Goal: Information Seeking & Learning: Learn about a topic

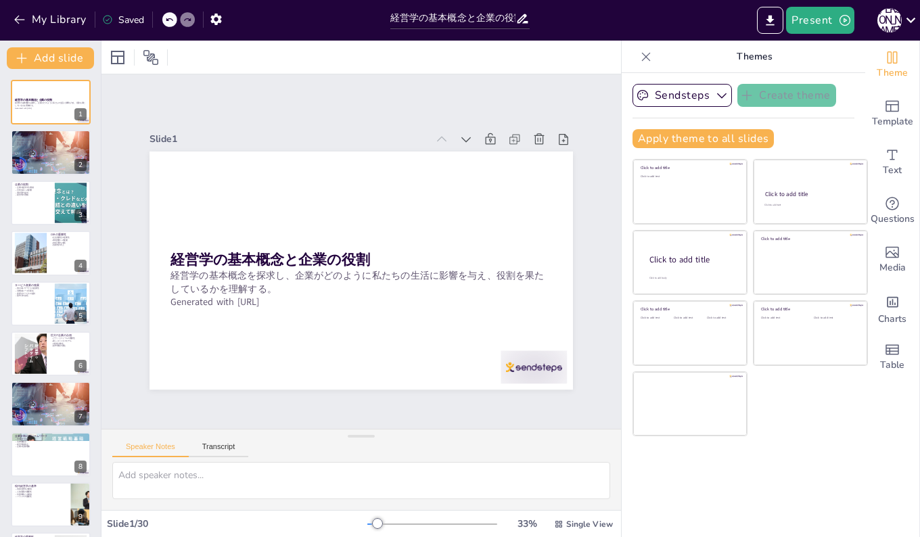
checkbox input "true"
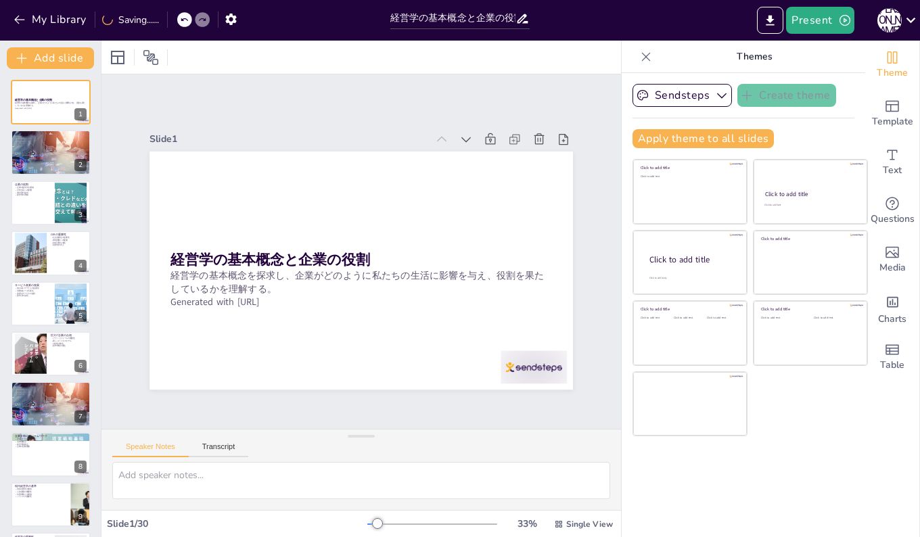
checkbox input "true"
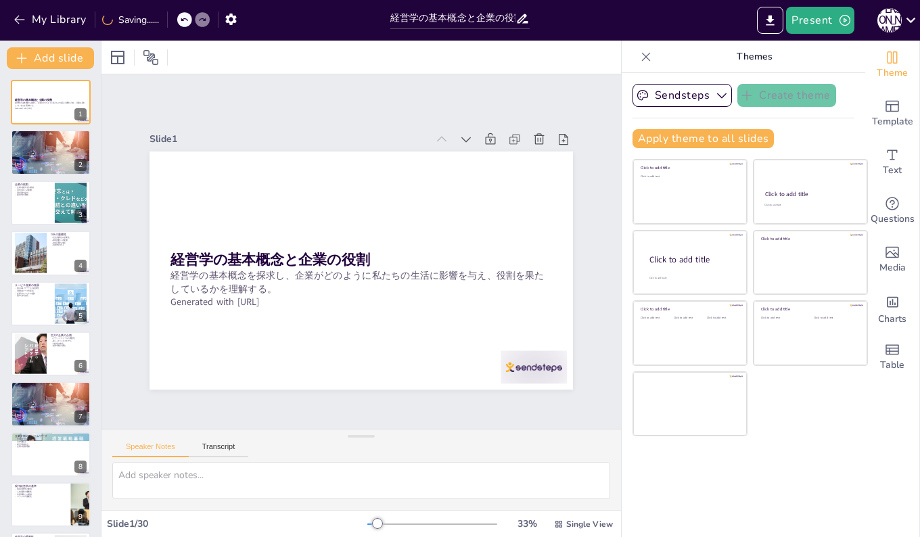
checkbox input "true"
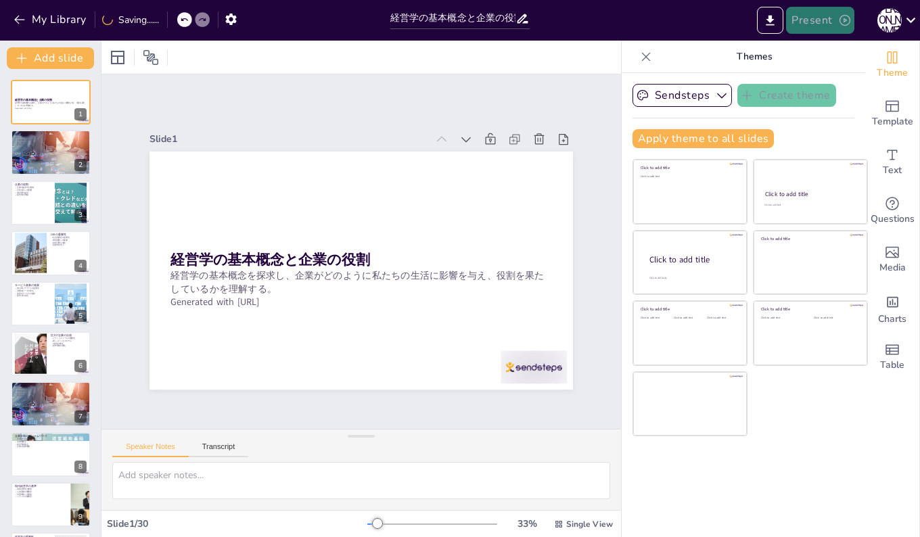
checkbox input "true"
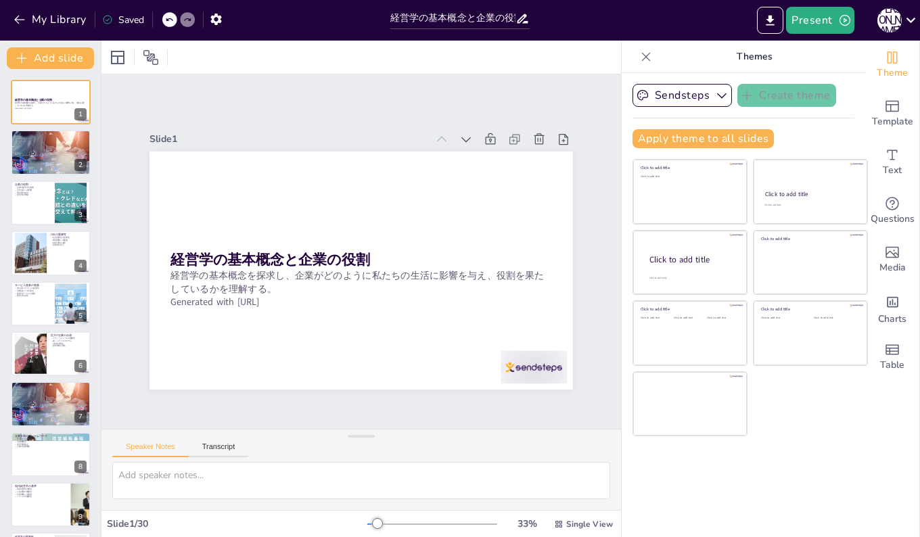
checkbox input "true"
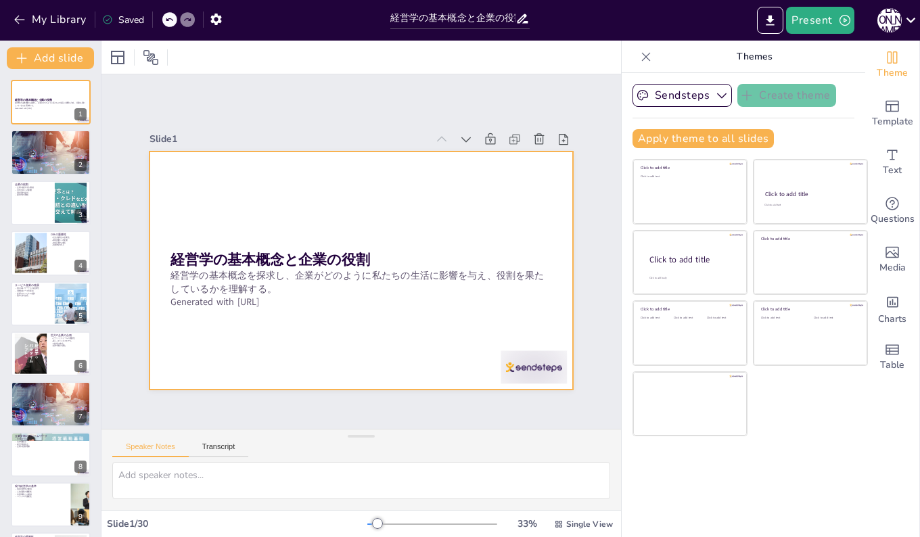
checkbox input "true"
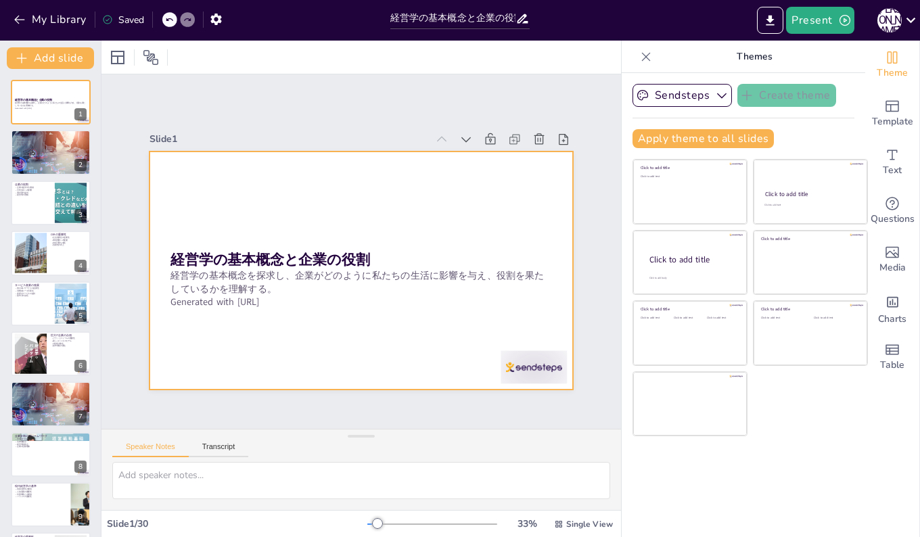
checkbox input "true"
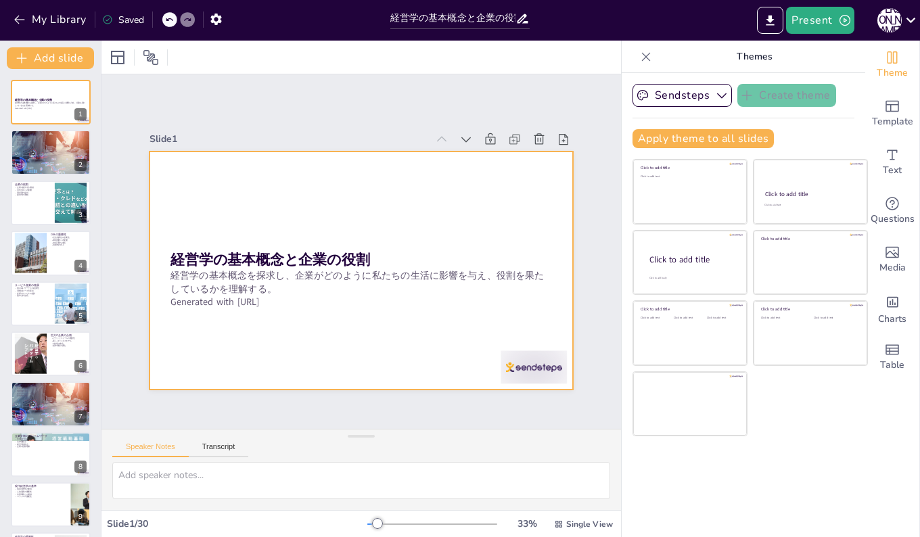
checkbox input "true"
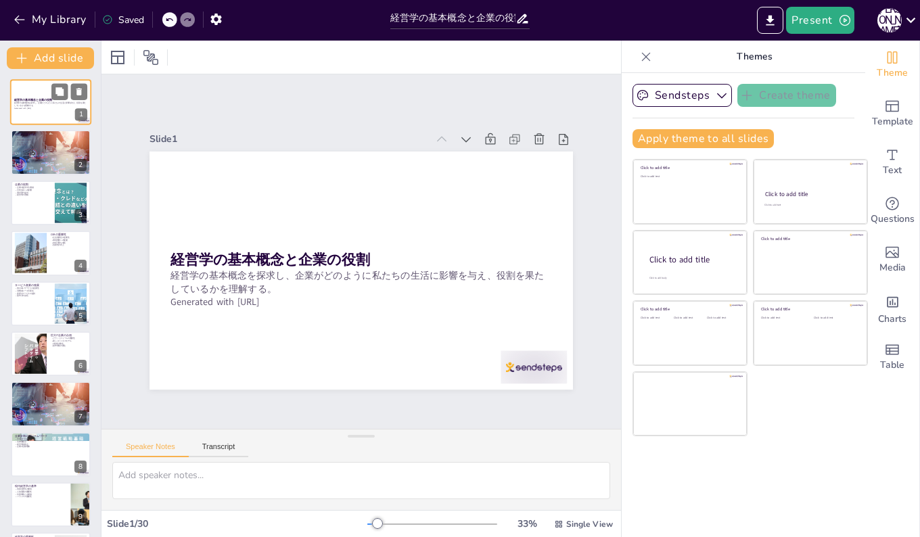
checkbox input "true"
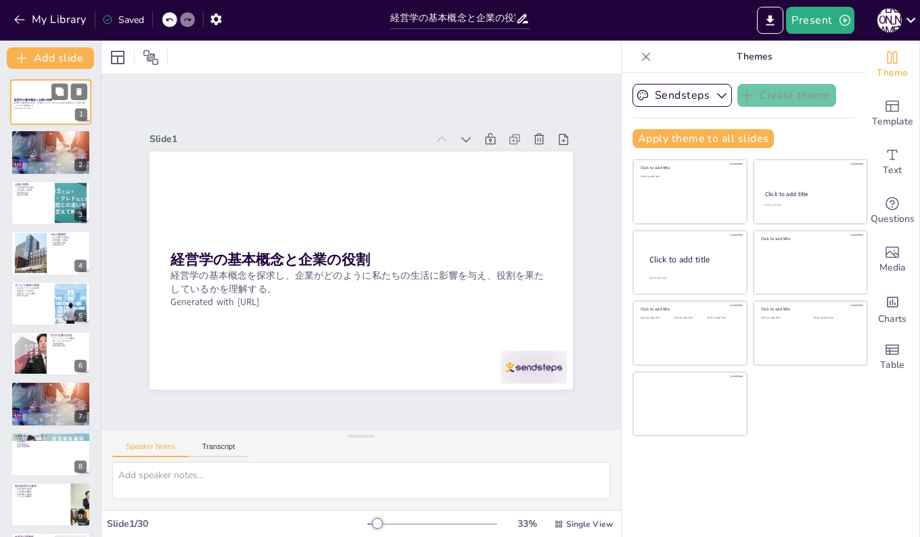
checkbox input "true"
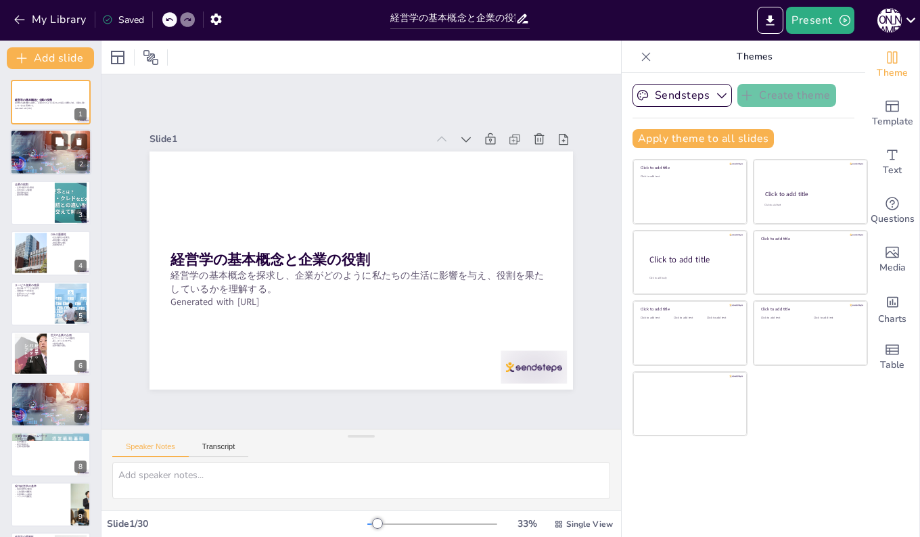
checkbox input "true"
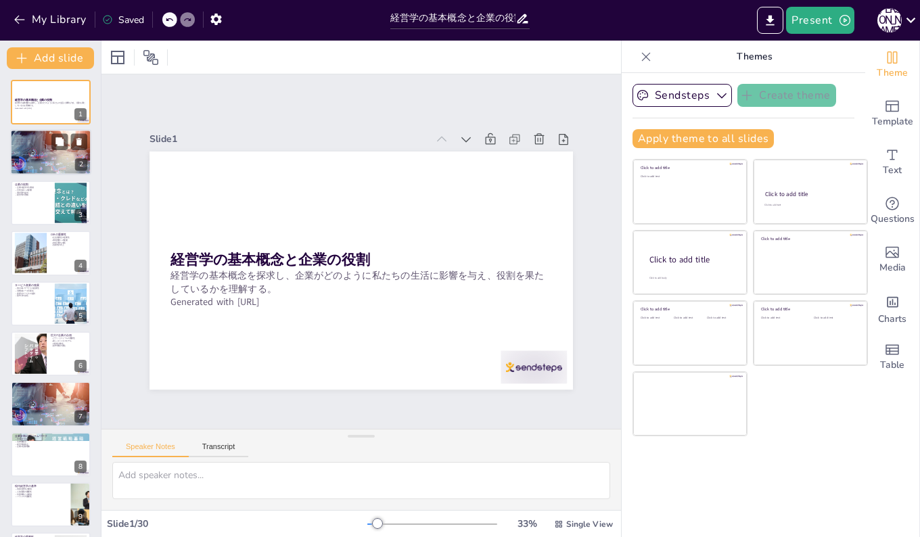
checkbox input "true"
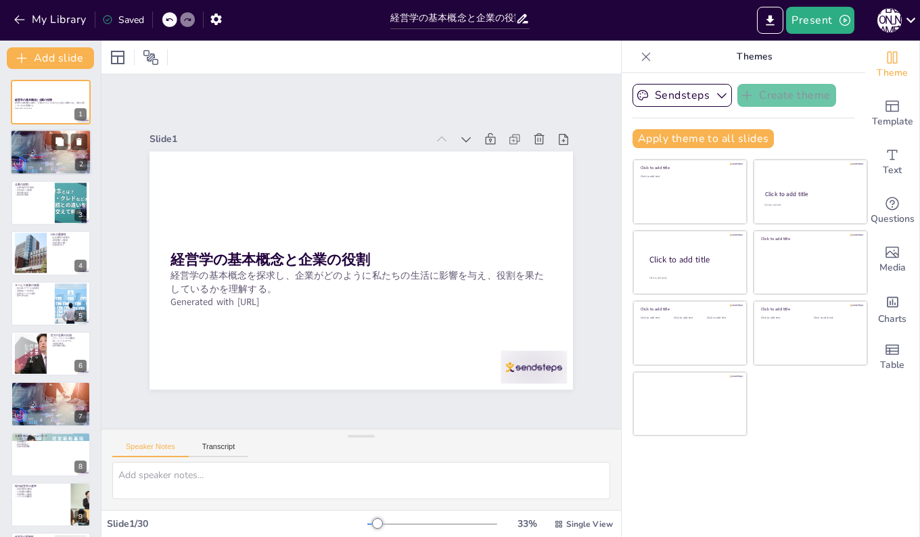
checkbox input "true"
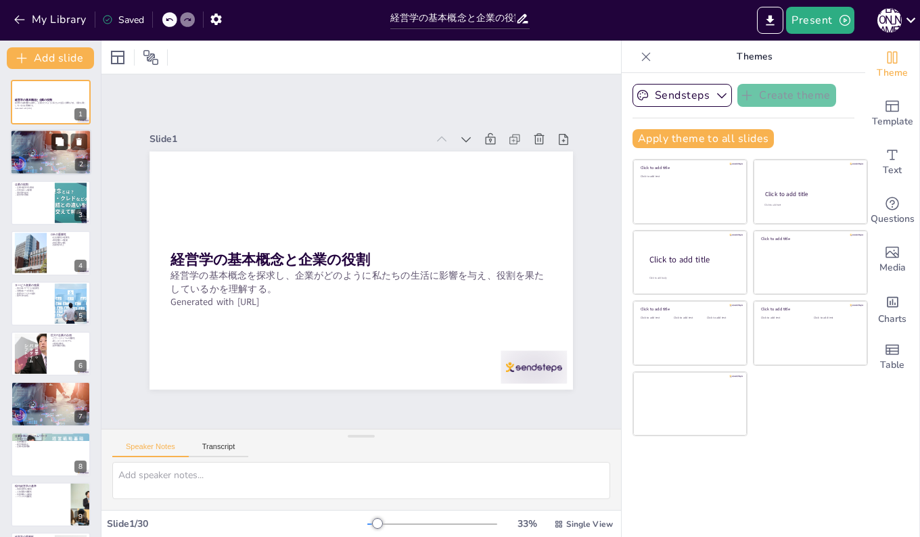
checkbox input "true"
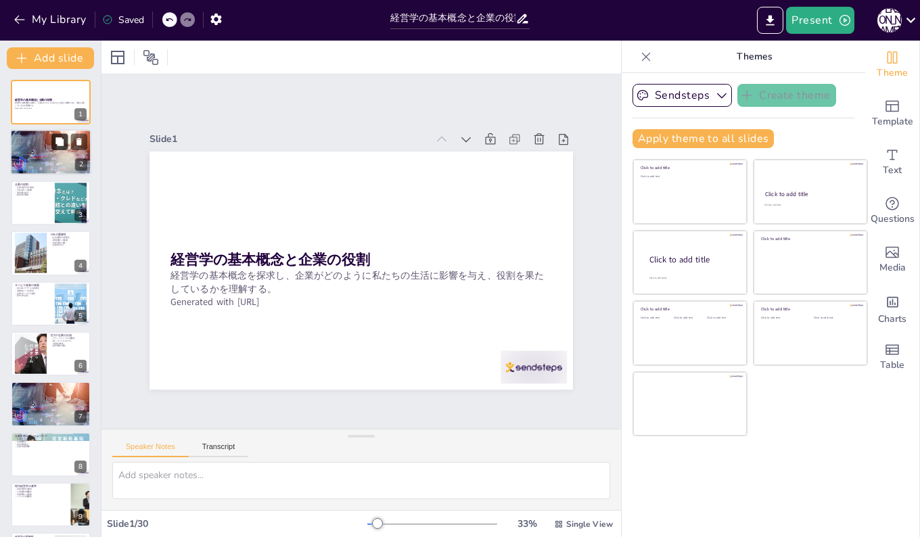
click at [53, 148] on button at bounding box center [59, 142] width 16 height 16
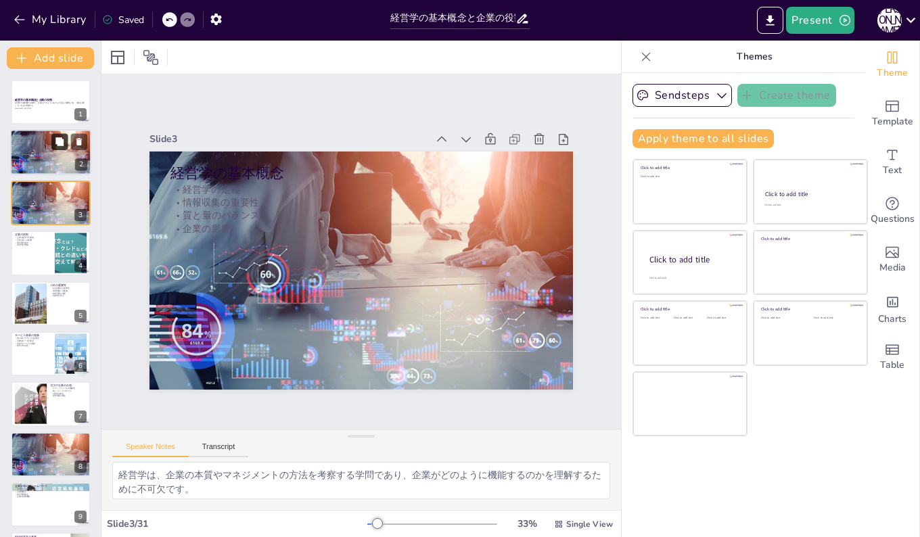
checkbox input "true"
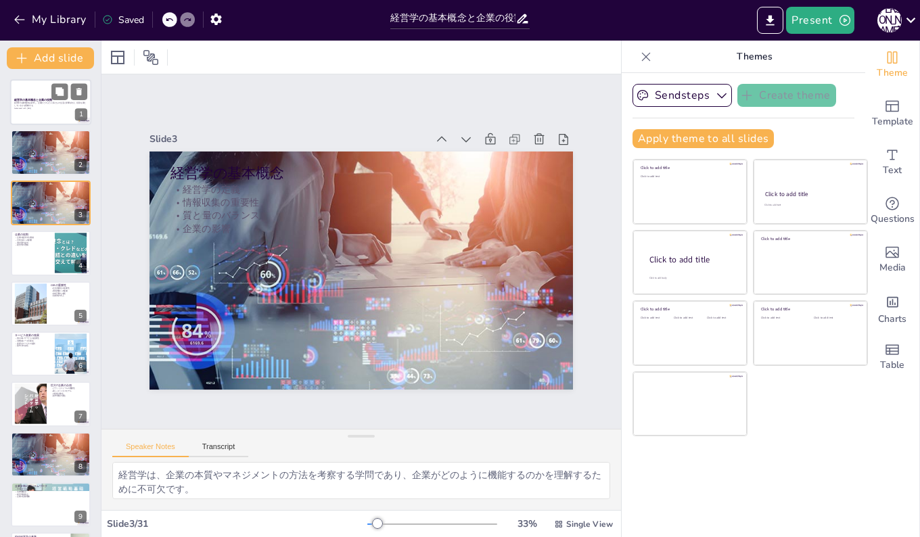
checkbox input "true"
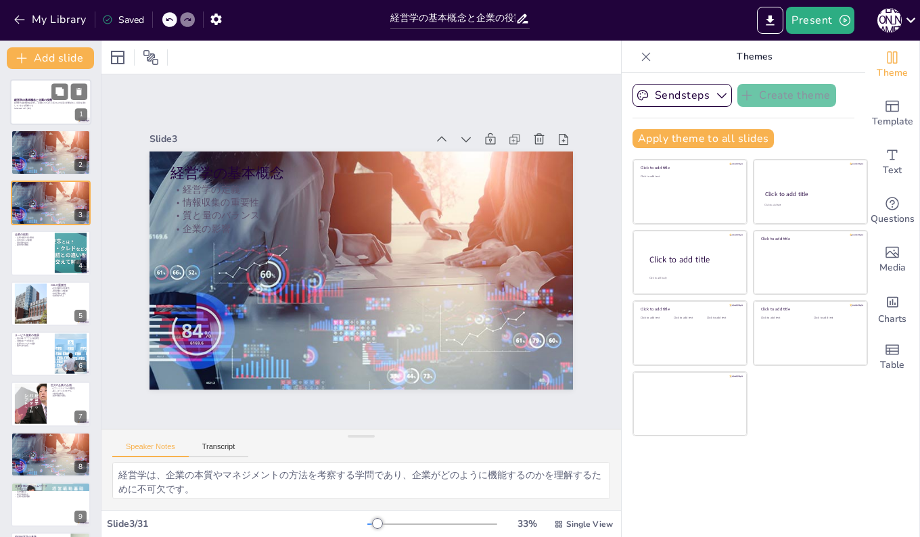
checkbox input "true"
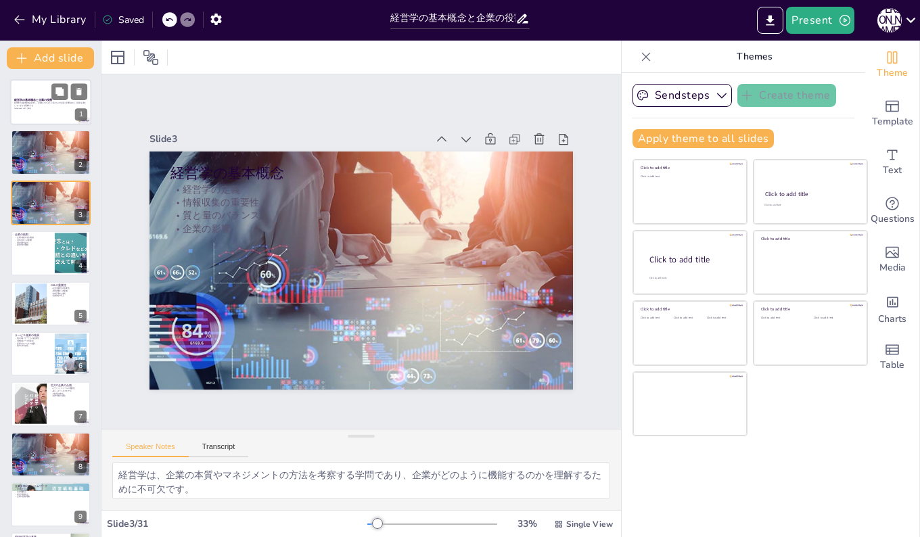
checkbox input "true"
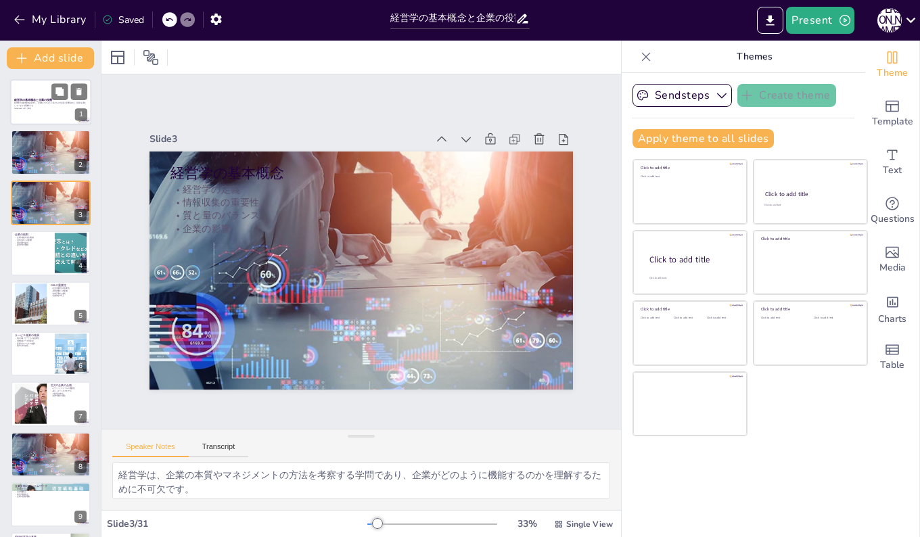
checkbox input "true"
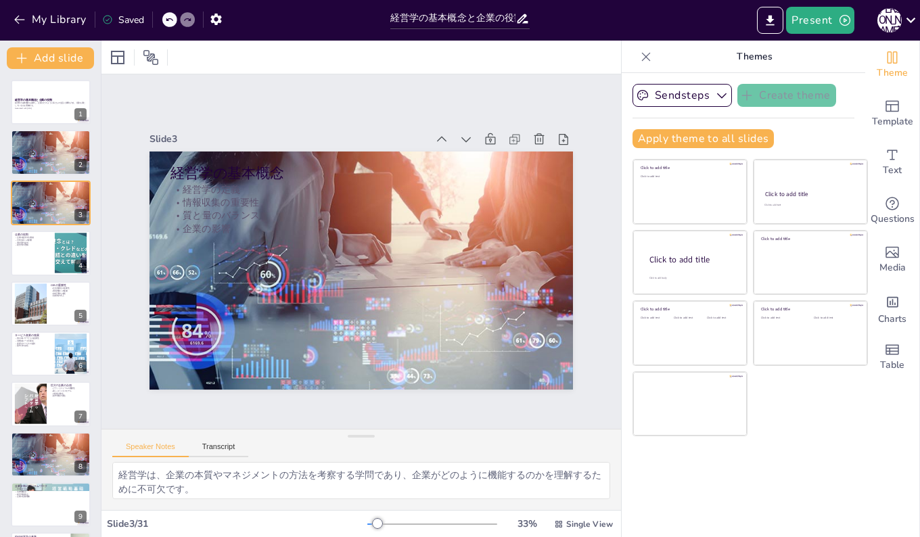
checkbox input "true"
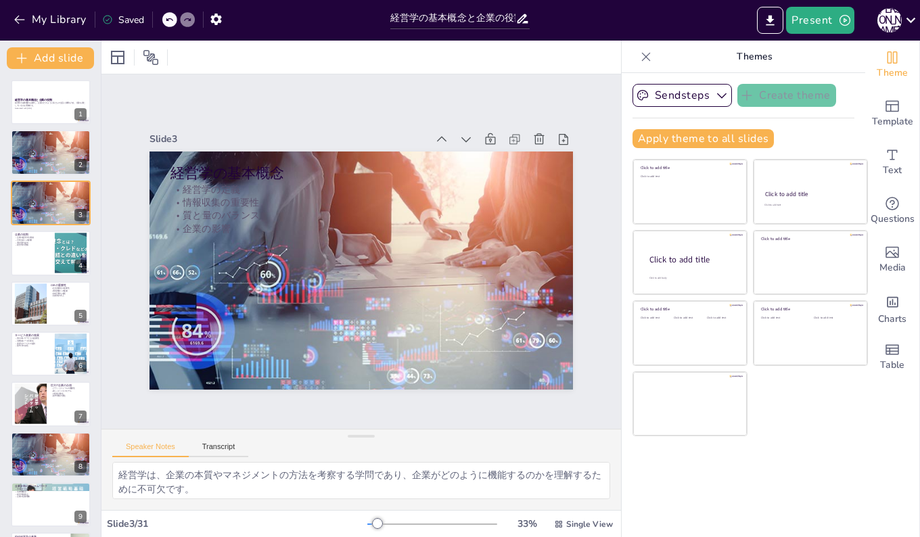
checkbox input "true"
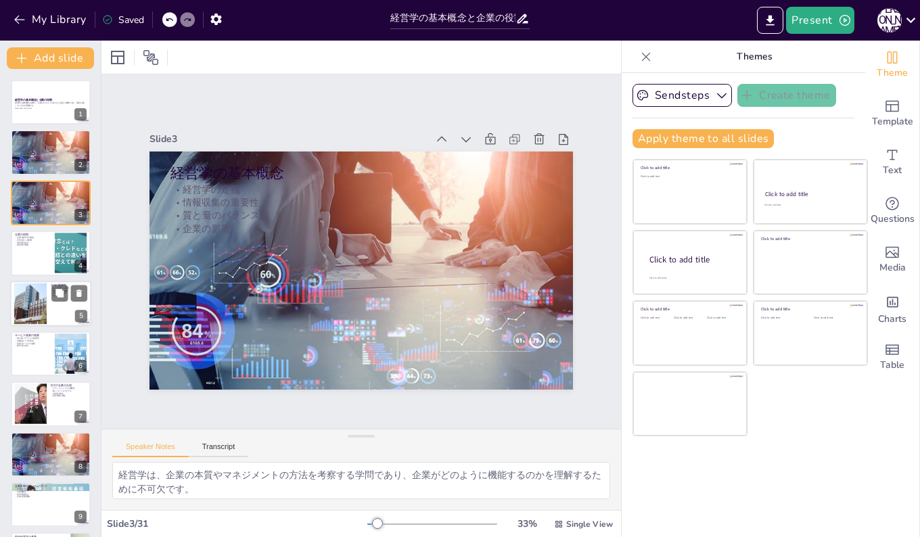
checkbox input "true"
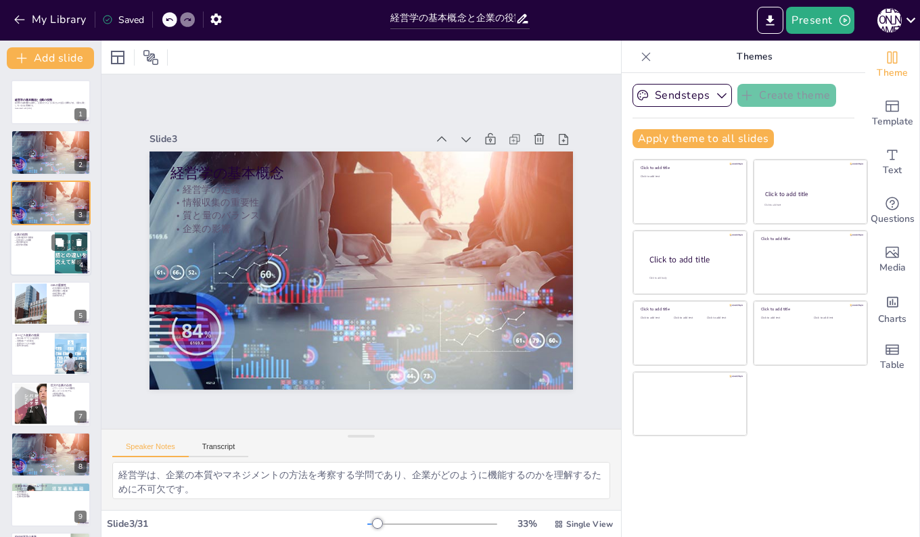
checkbox input "true"
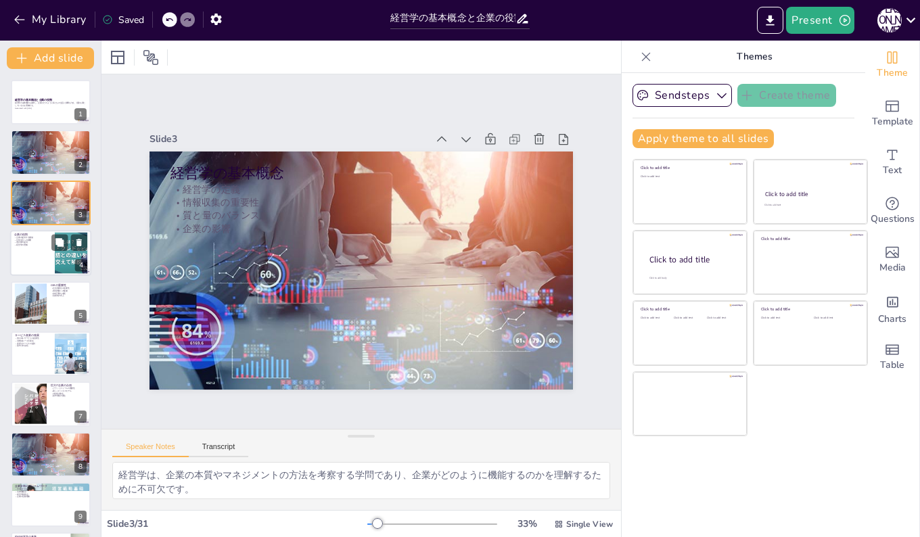
checkbox input "true"
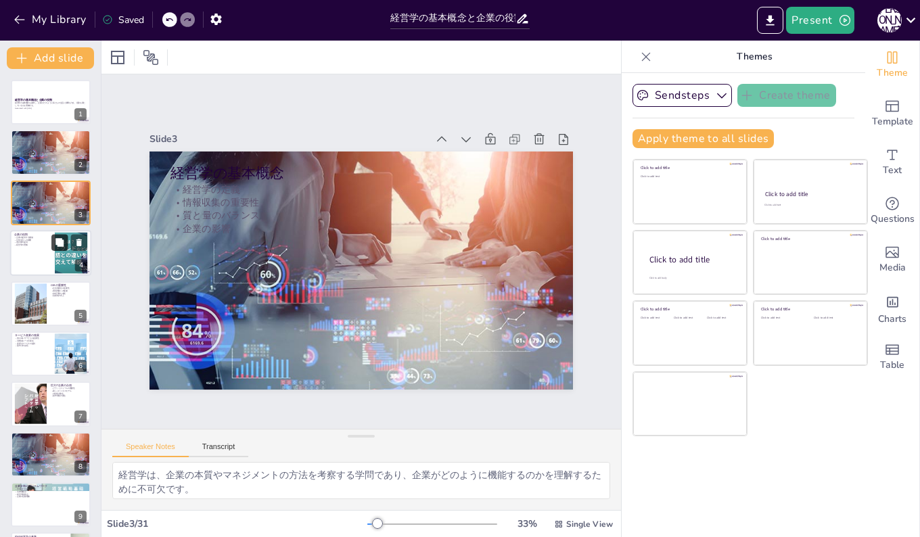
checkbox input "true"
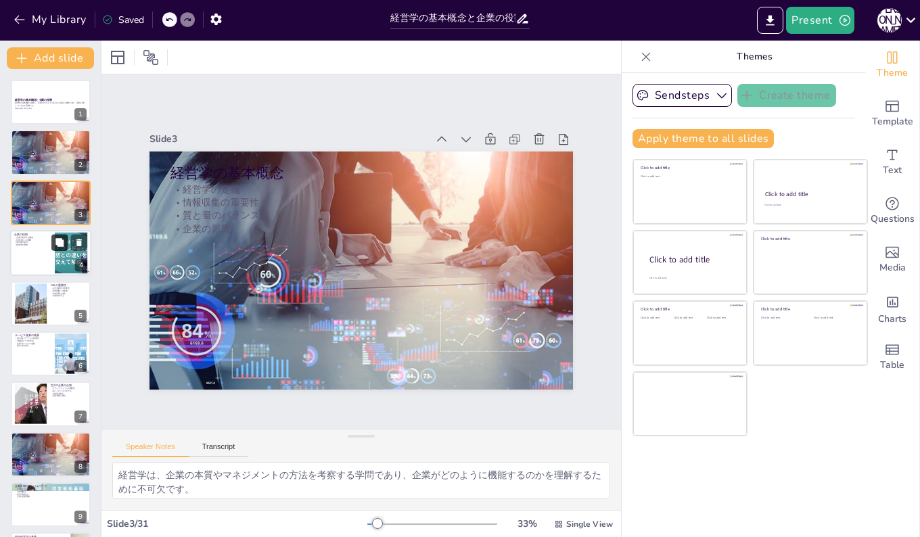
click at [54, 244] on button at bounding box center [59, 243] width 16 height 16
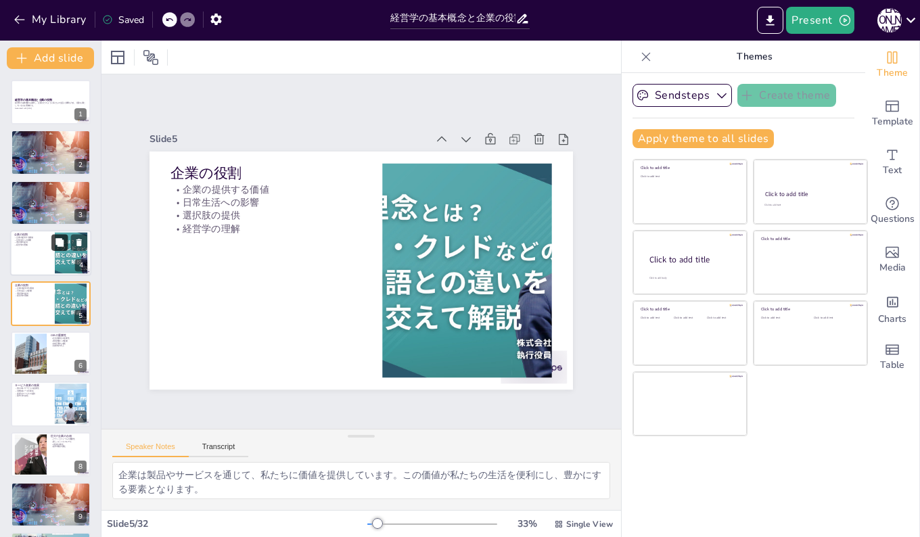
checkbox input "true"
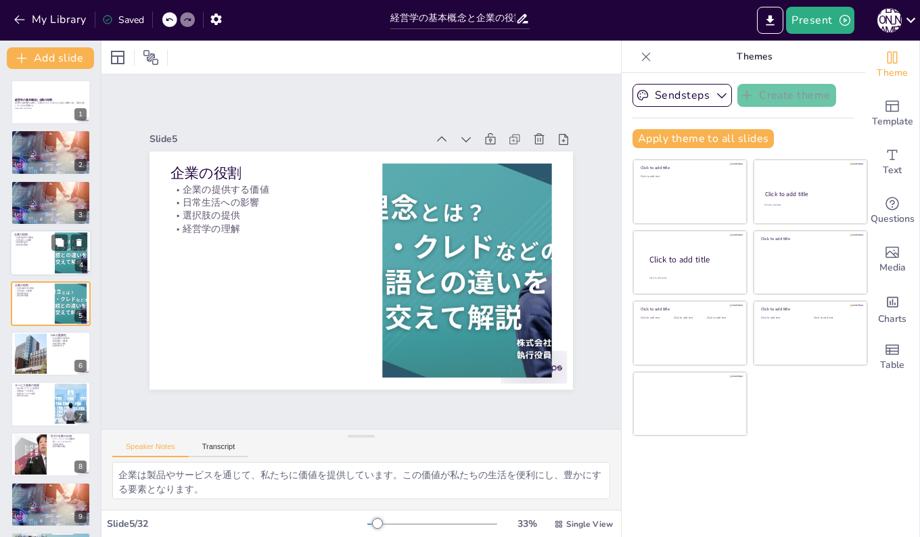
checkbox input "true"
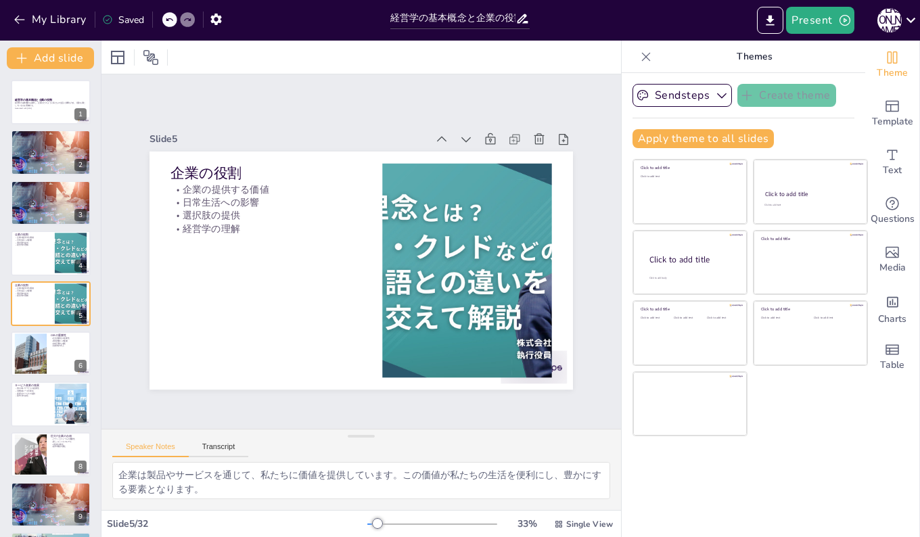
checkbox input "true"
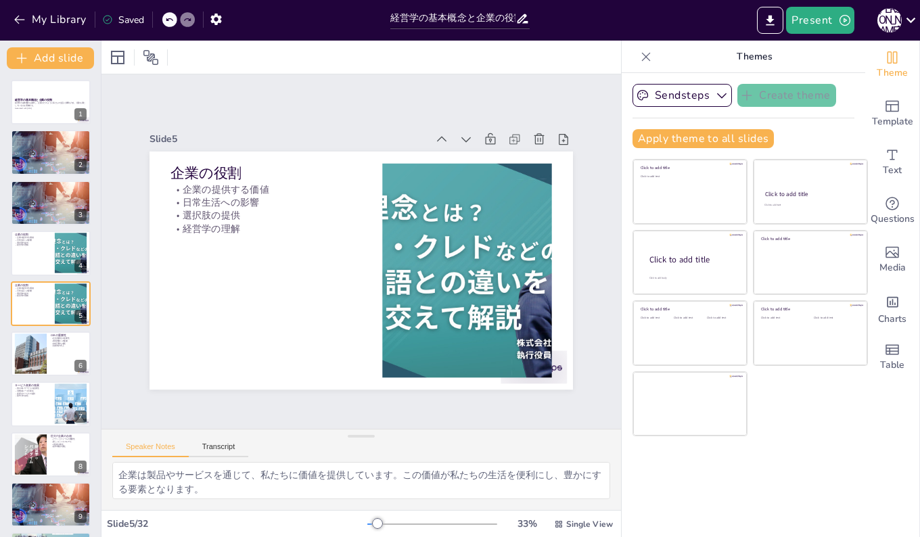
checkbox input "true"
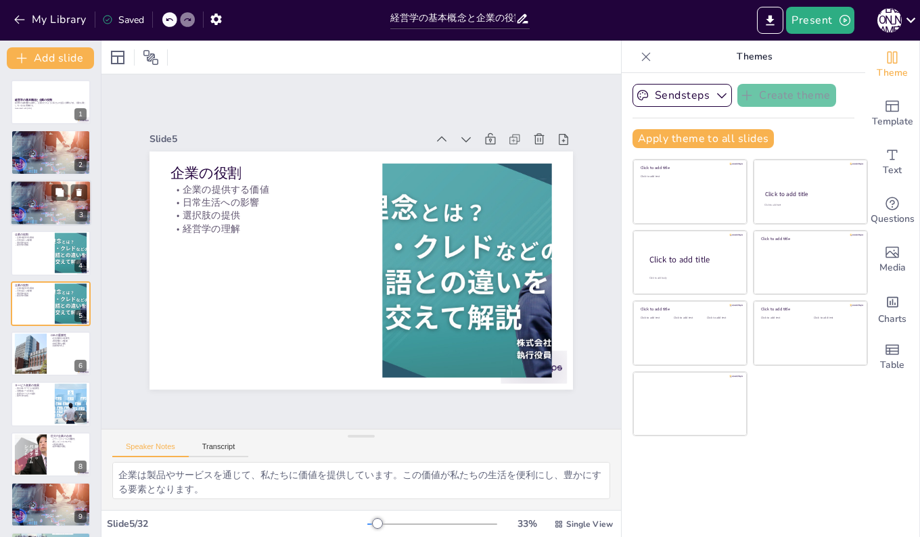
checkbox input "true"
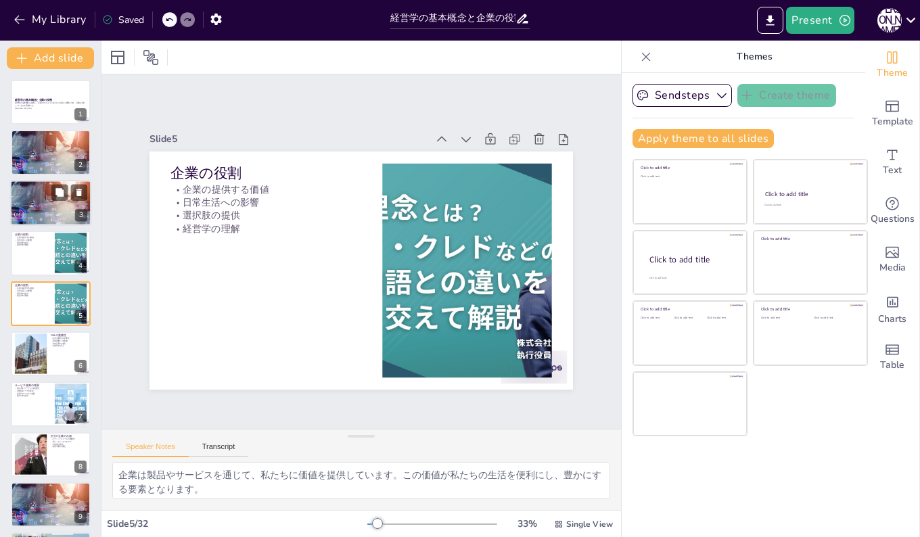
checkbox input "true"
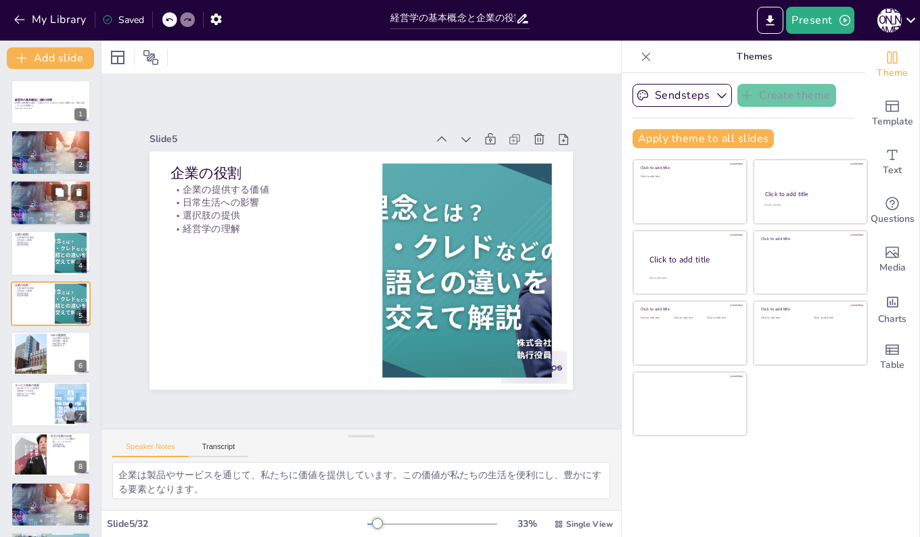
checkbox input "true"
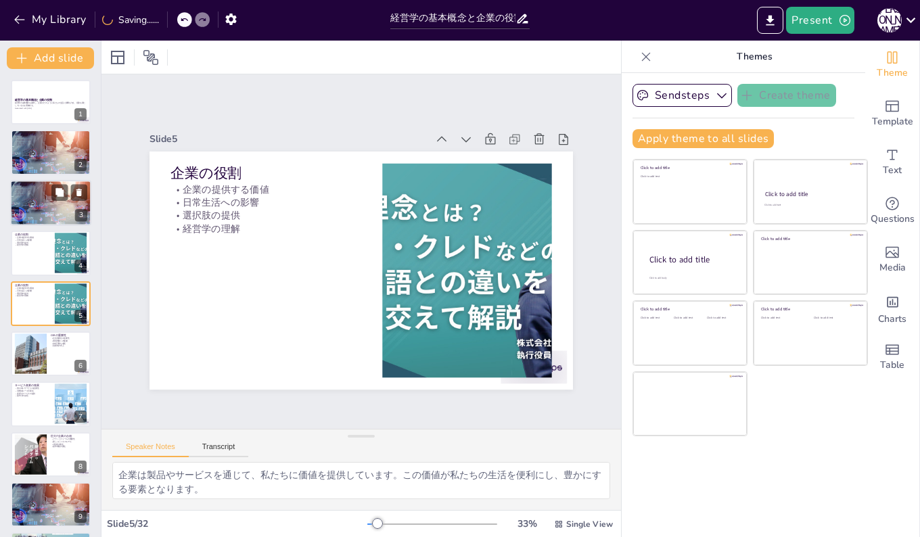
checkbox input "true"
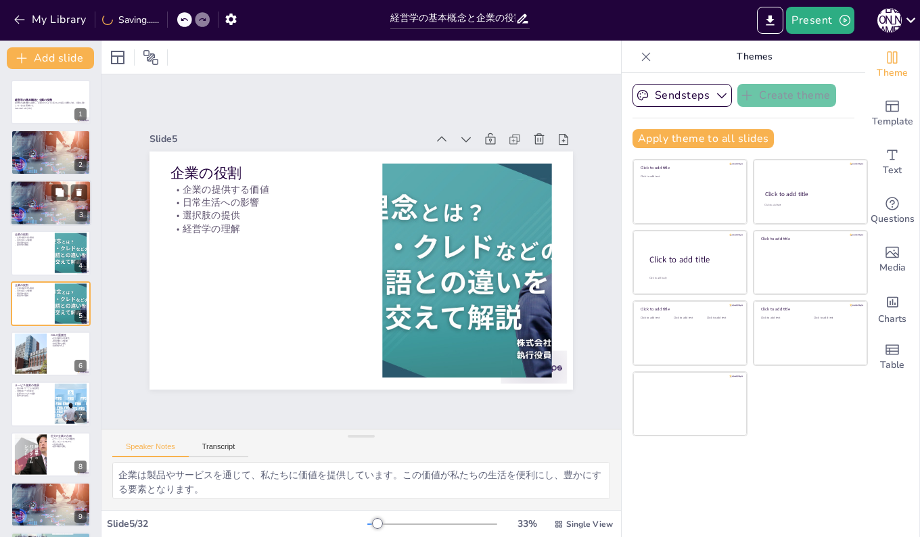
click at [26, 196] on div at bounding box center [50, 202] width 81 height 47
checkbox input "true"
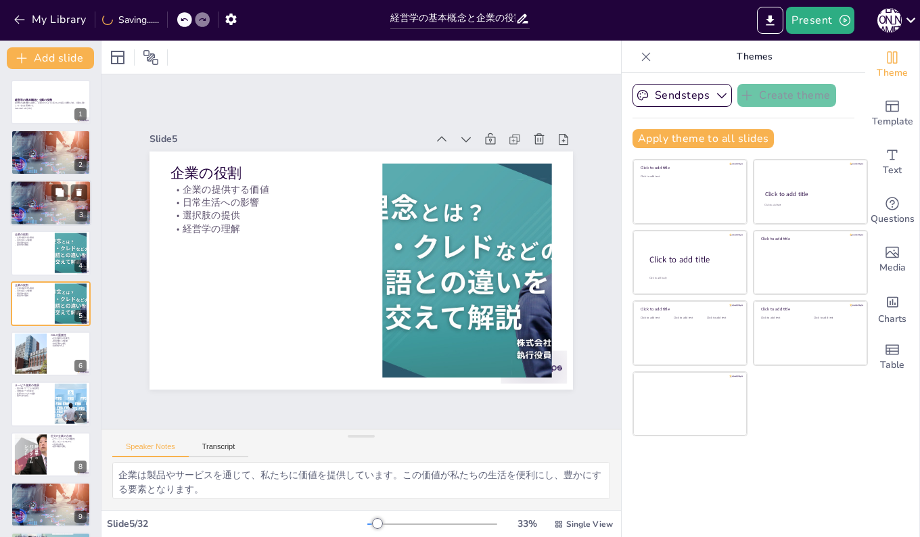
checkbox input "true"
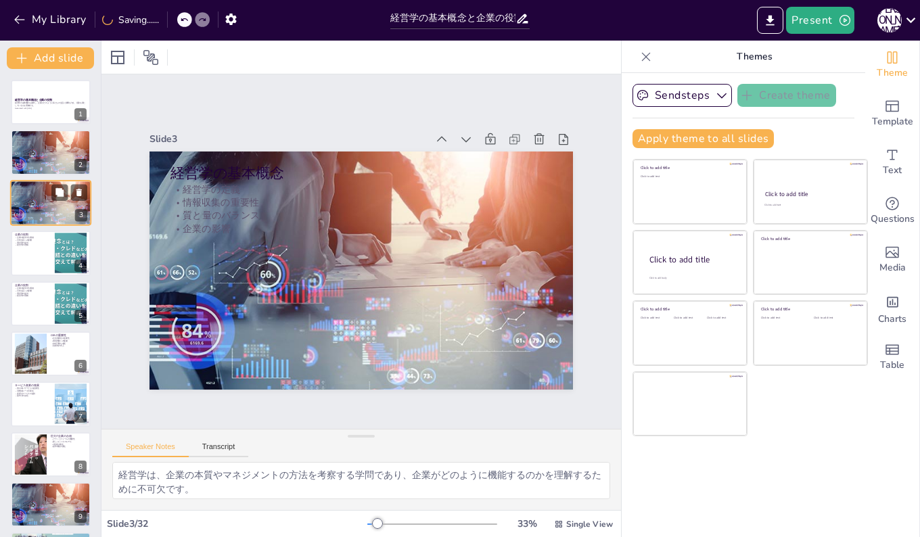
checkbox input "true"
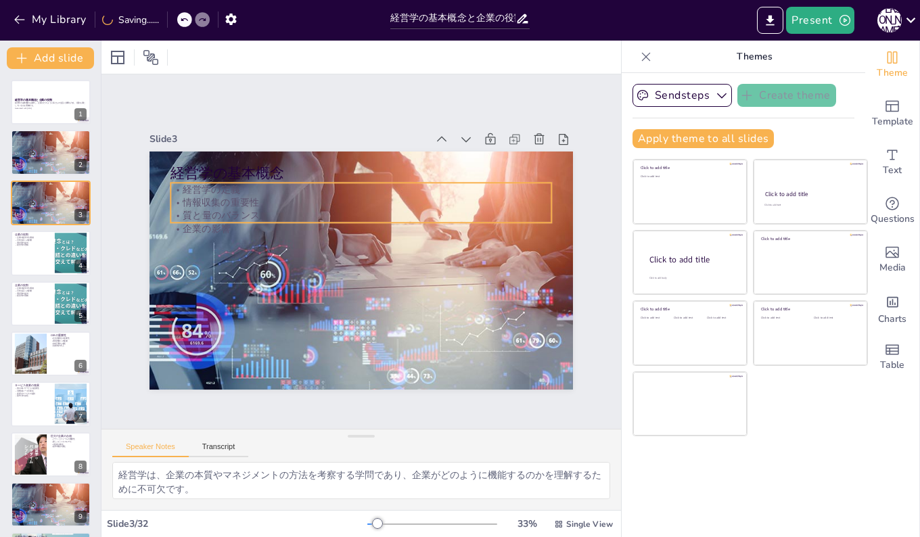
checkbox input "true"
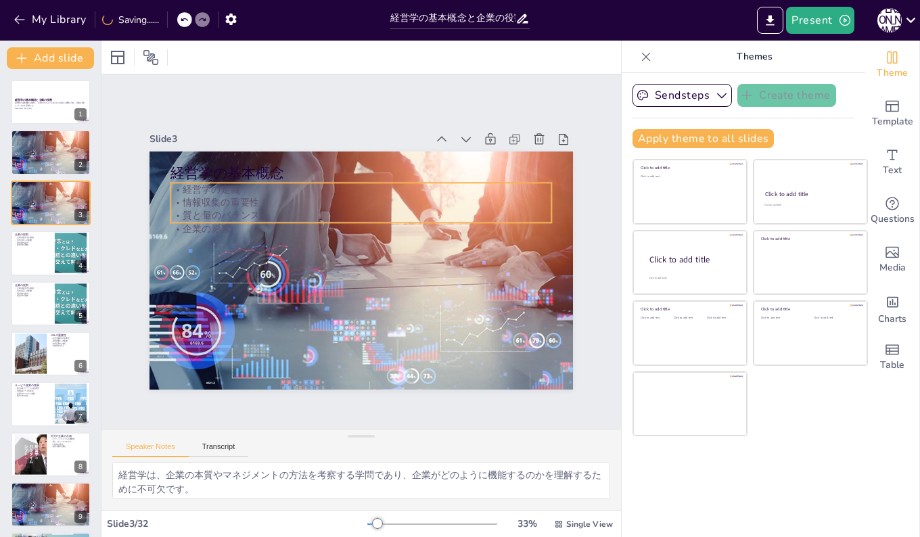
checkbox input "true"
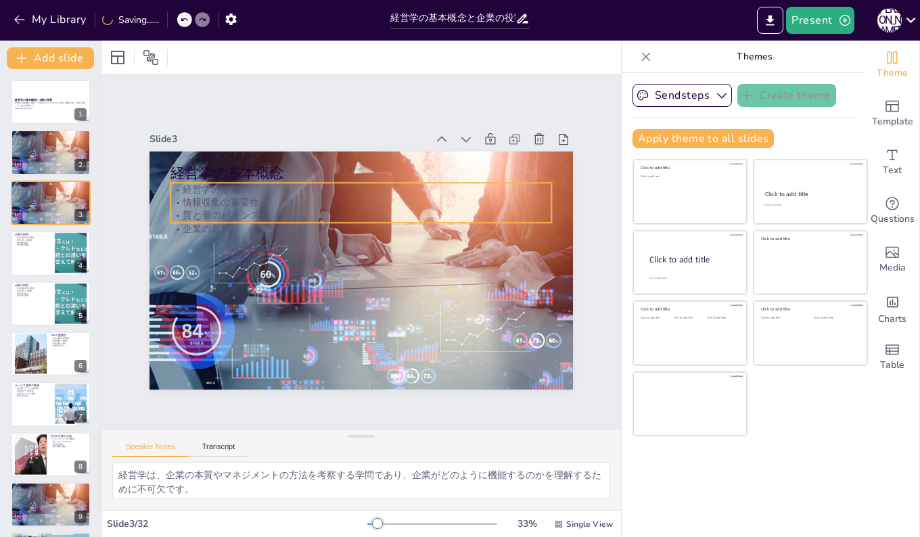
checkbox input "true"
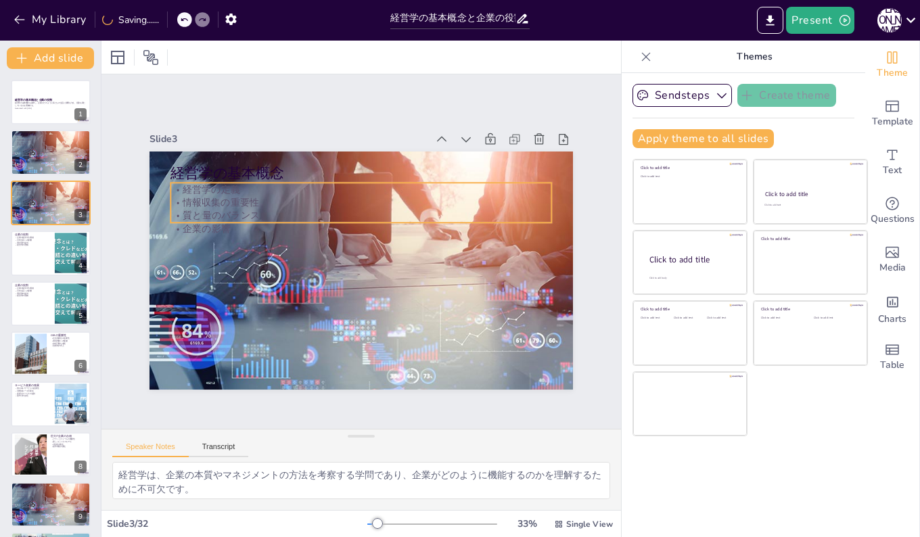
checkbox input "true"
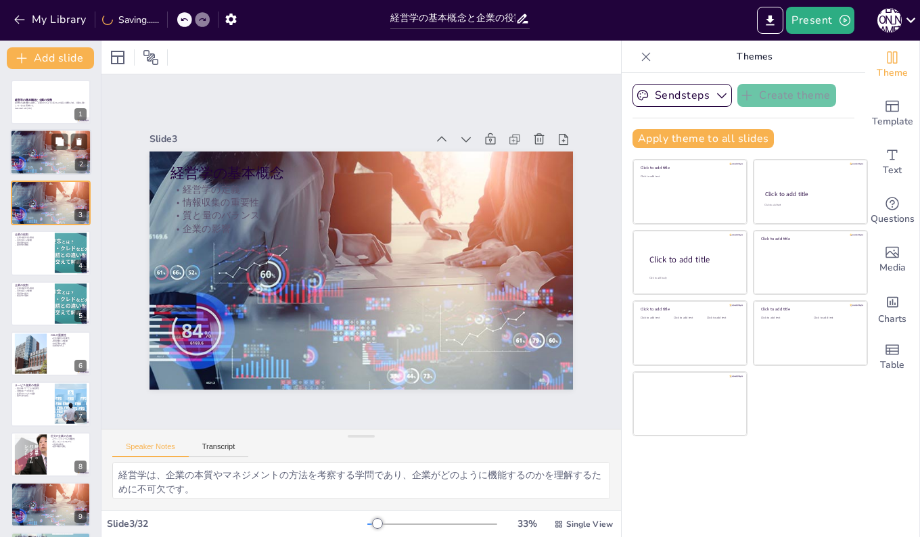
checkbox input "true"
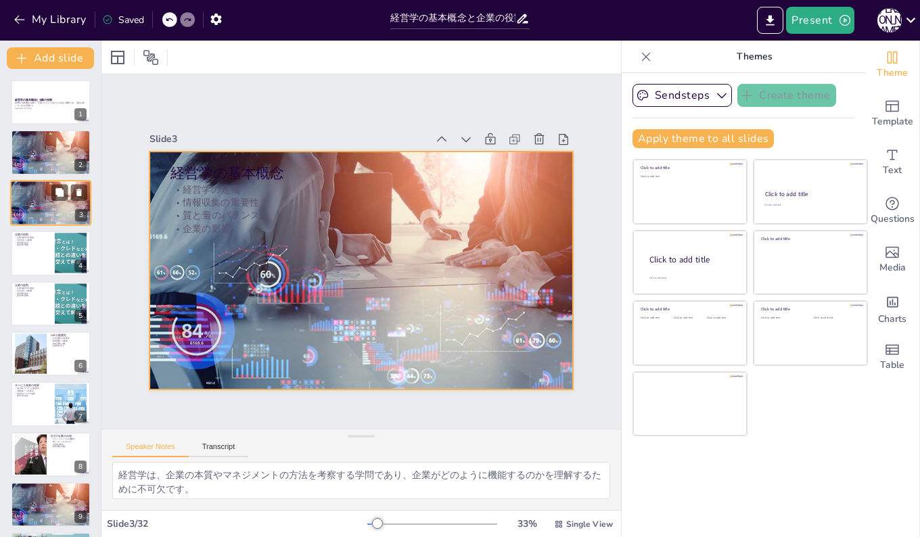
click at [51, 200] on div at bounding box center [50, 202] width 81 height 47
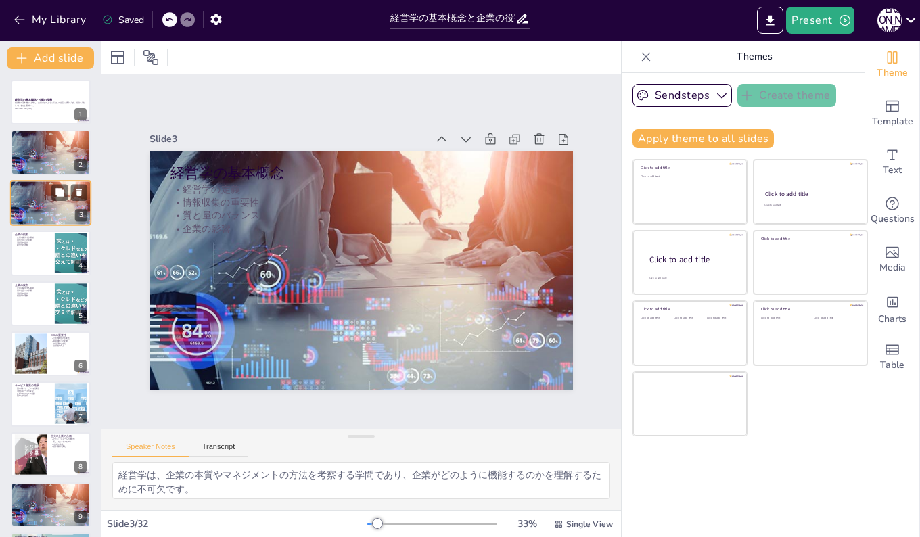
drag, startPoint x: 37, startPoint y: 210, endPoint x: 47, endPoint y: 197, distance: 16.4
click at [47, 197] on div at bounding box center [50, 202] width 81 height 47
click at [45, 150] on div at bounding box center [50, 152] width 81 height 47
click at [24, 199] on div at bounding box center [50, 202] width 81 height 47
click at [85, 192] on button at bounding box center [79, 192] width 16 height 16
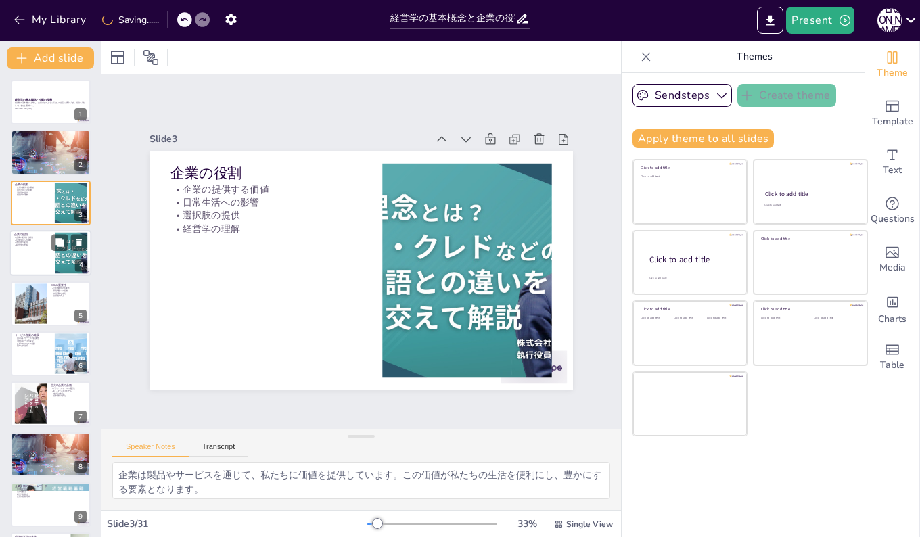
click at [26, 252] on div at bounding box center [50, 253] width 81 height 46
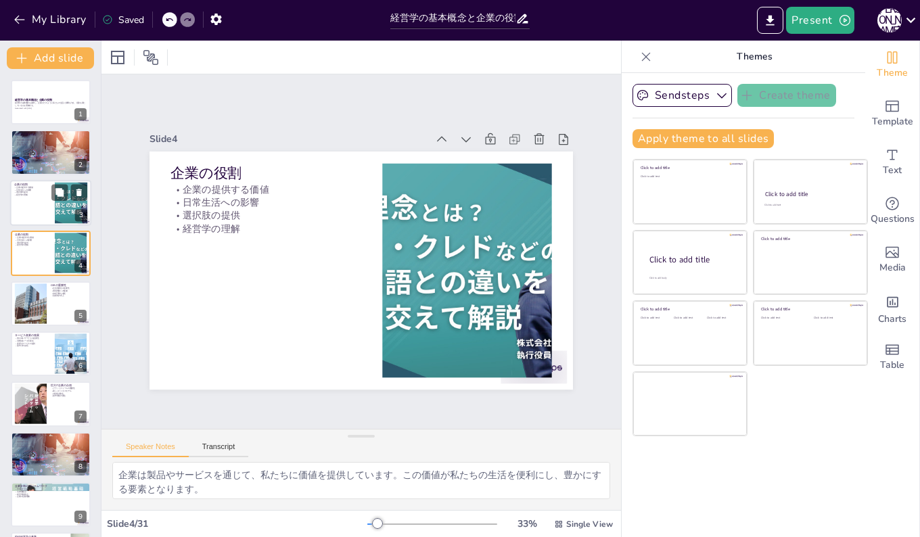
click at [35, 205] on div at bounding box center [50, 203] width 81 height 46
click at [75, 242] on icon at bounding box center [78, 242] width 9 height 9
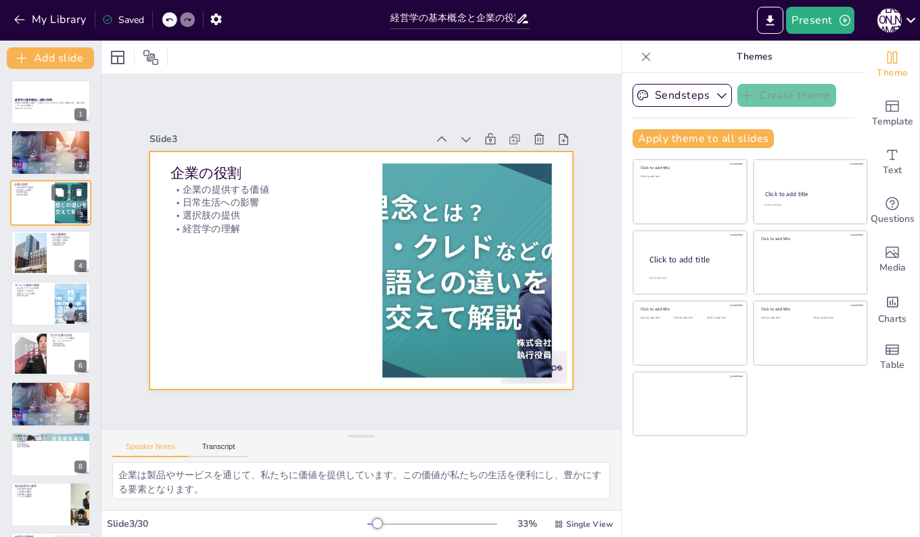
click at [32, 200] on div at bounding box center [50, 203] width 81 height 46
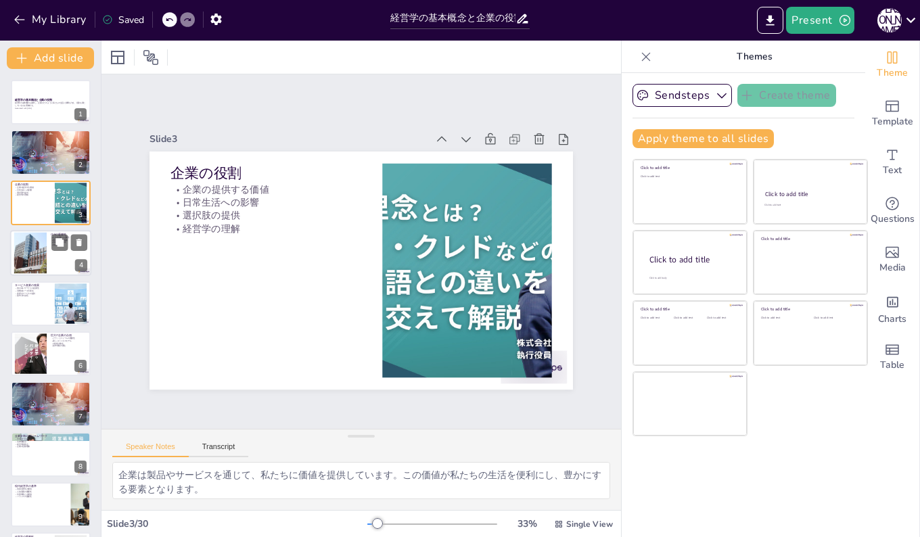
click at [35, 258] on div at bounding box center [30, 253] width 43 height 41
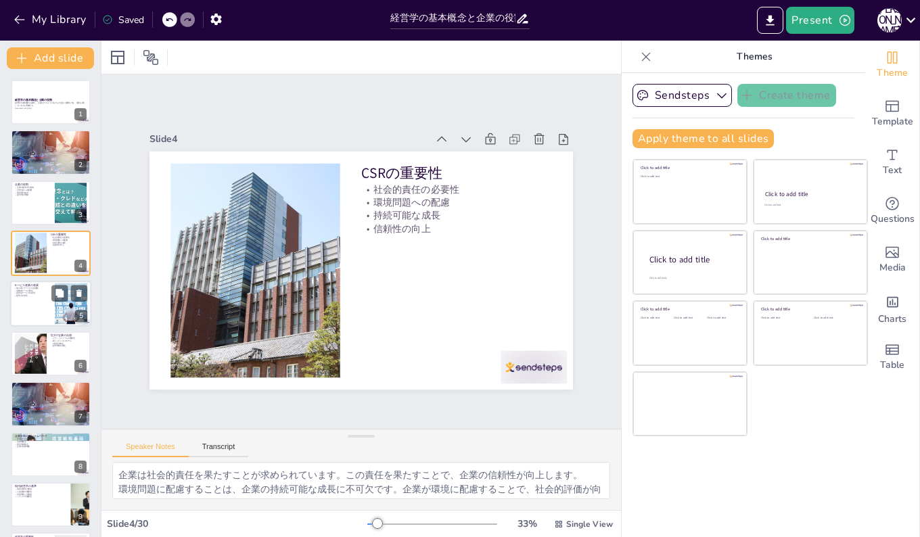
click at [28, 313] on div at bounding box center [50, 304] width 81 height 46
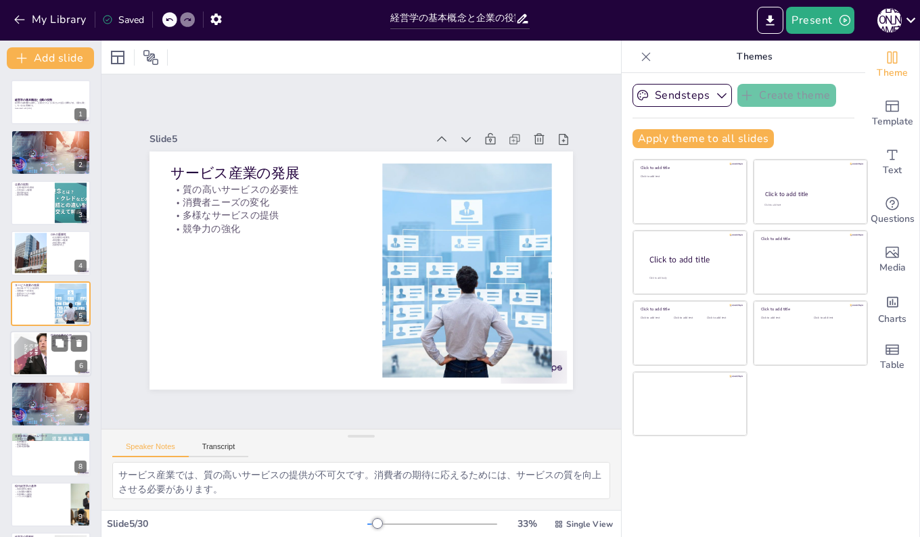
click at [29, 347] on div at bounding box center [30, 354] width 89 height 41
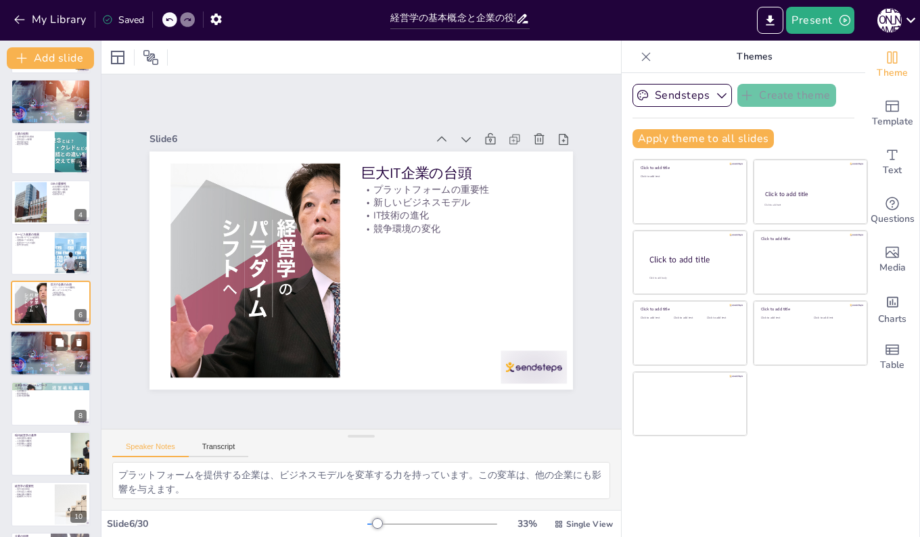
click at [39, 355] on div at bounding box center [50, 353] width 81 height 47
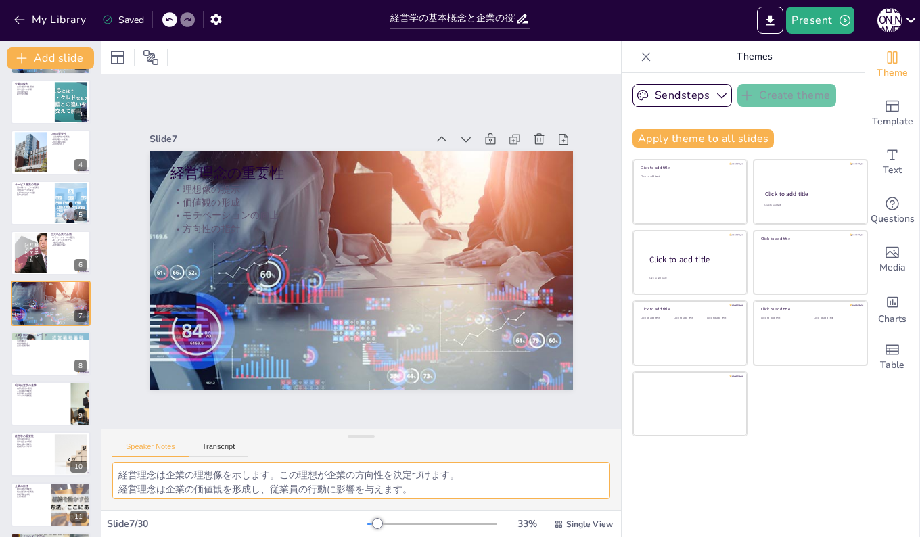
scroll to position [27, 0]
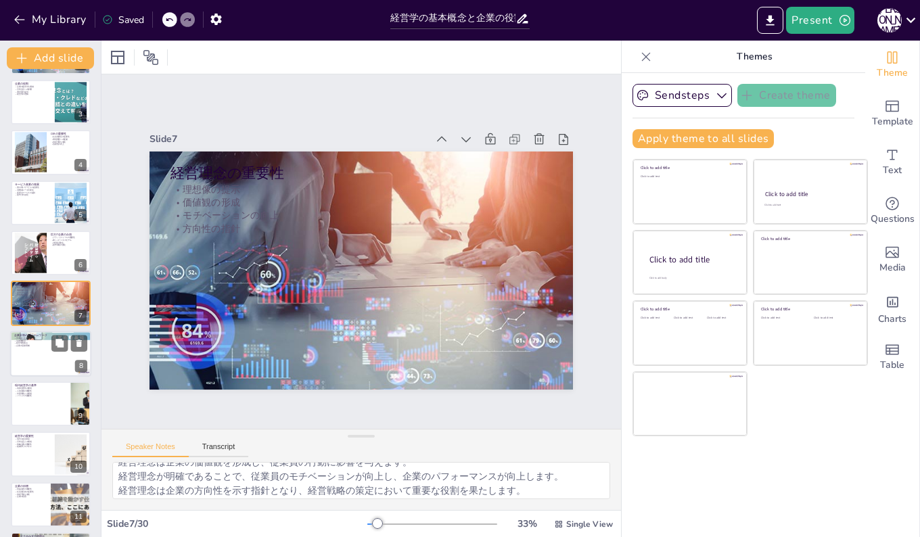
click at [41, 355] on div at bounding box center [50, 354] width 81 height 46
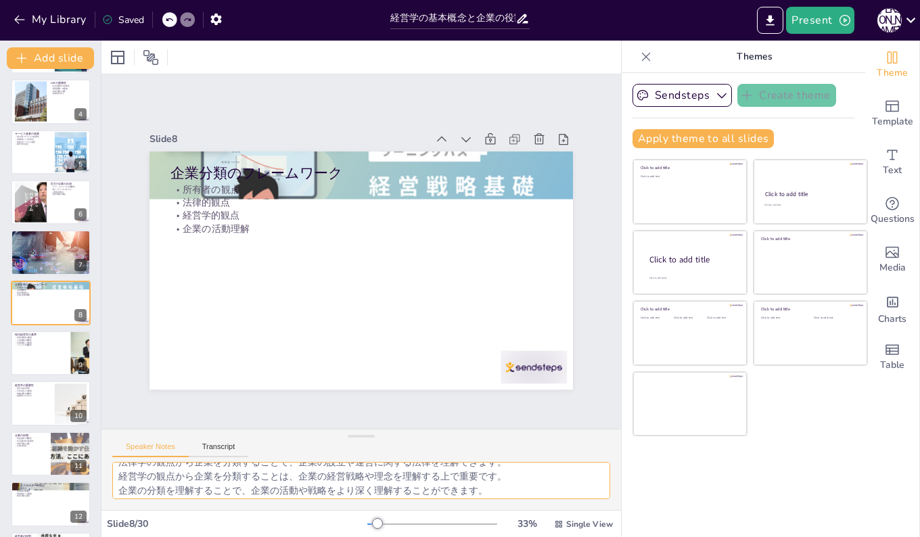
scroll to position [0, 0]
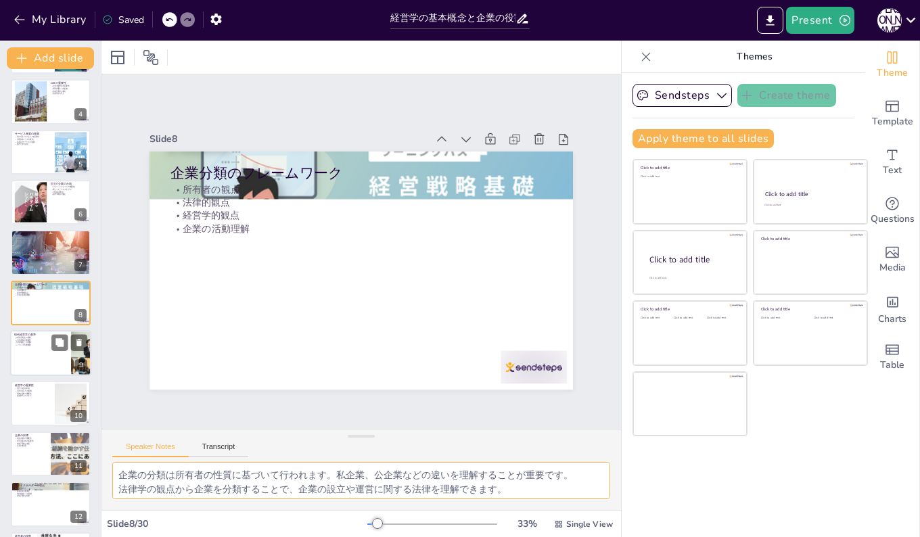
click at [35, 343] on p "外部環境との関係" at bounding box center [40, 343] width 53 height 3
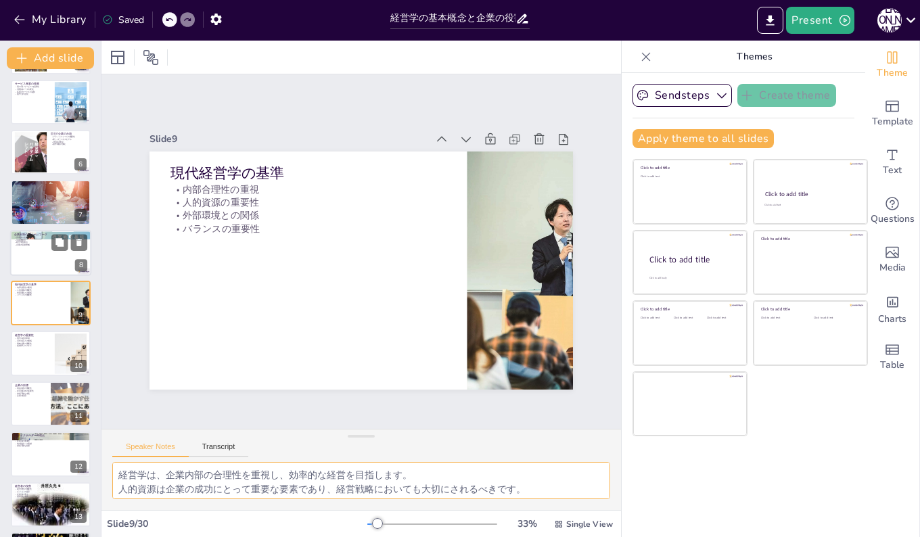
click at [20, 246] on p "企業の活動理解" at bounding box center [50, 245] width 73 height 3
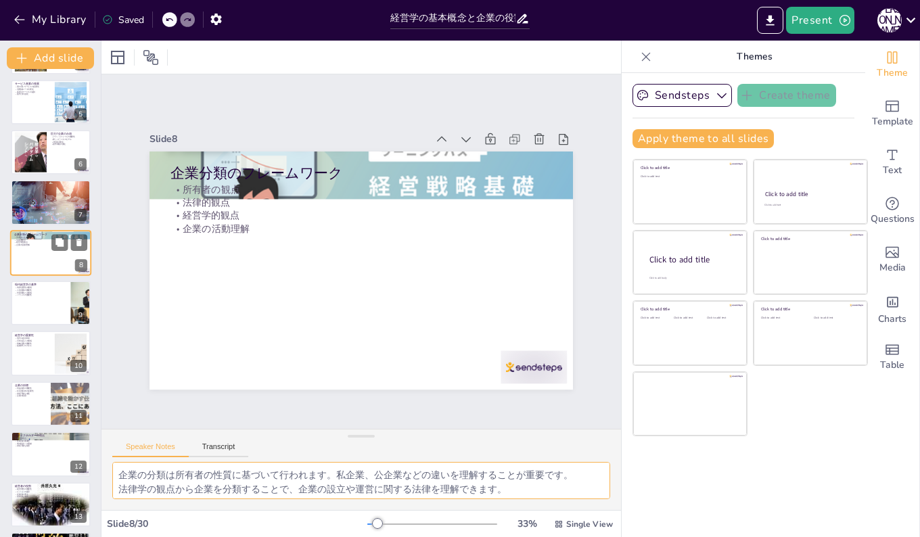
scroll to position [152, 0]
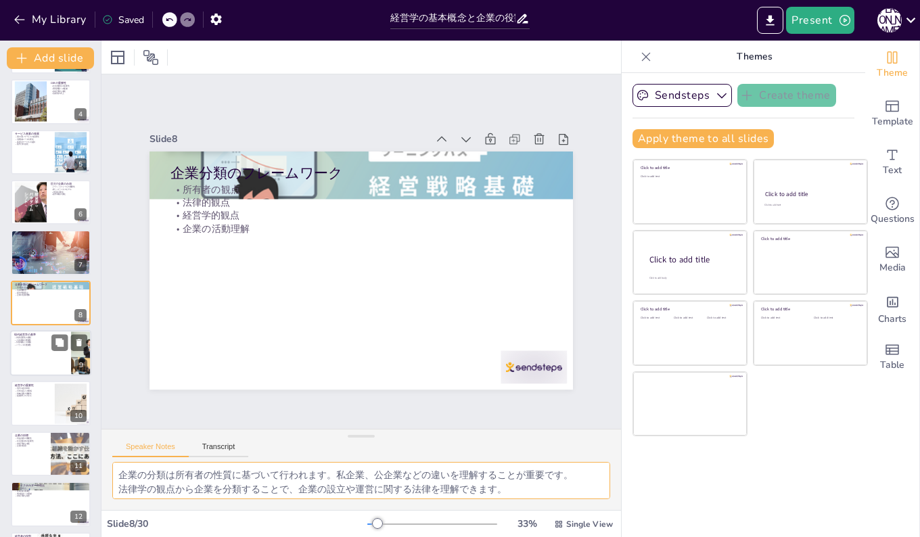
click at [25, 348] on div at bounding box center [50, 353] width 81 height 46
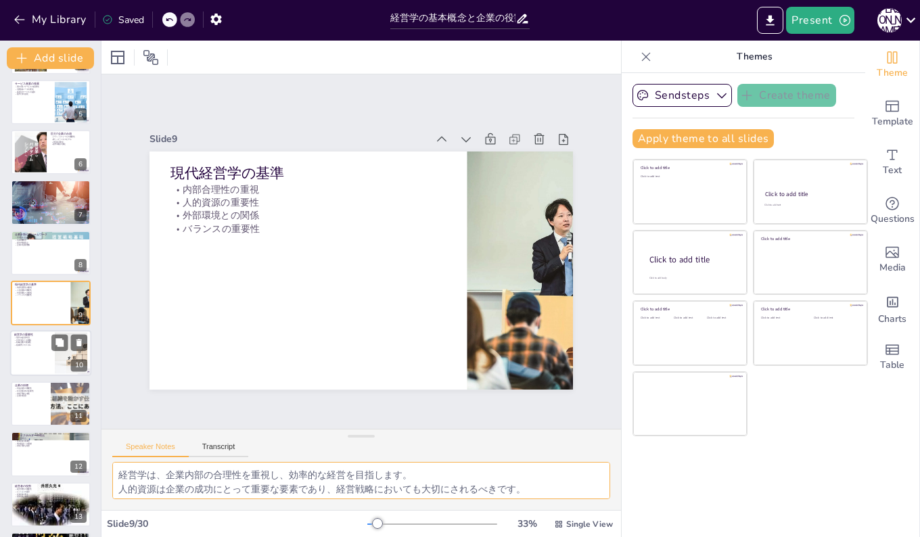
click at [35, 345] on p "組織作りのスキル" at bounding box center [32, 345] width 37 height 3
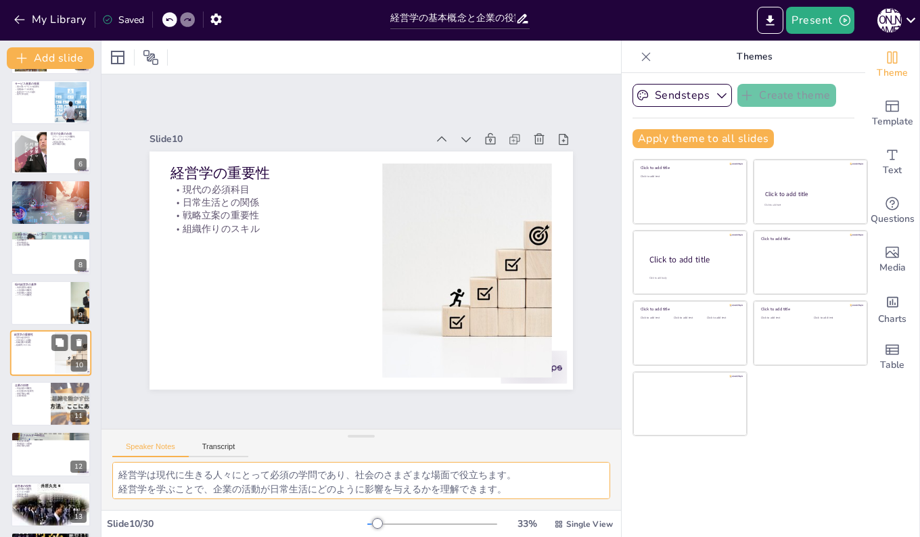
scroll to position [252, 0]
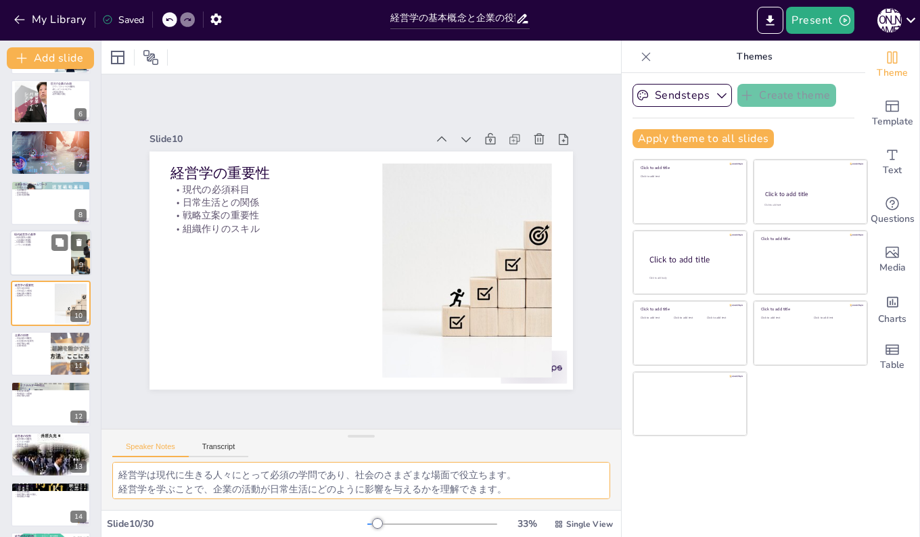
click at [38, 244] on p "バランスの重要性" at bounding box center [40, 245] width 53 height 3
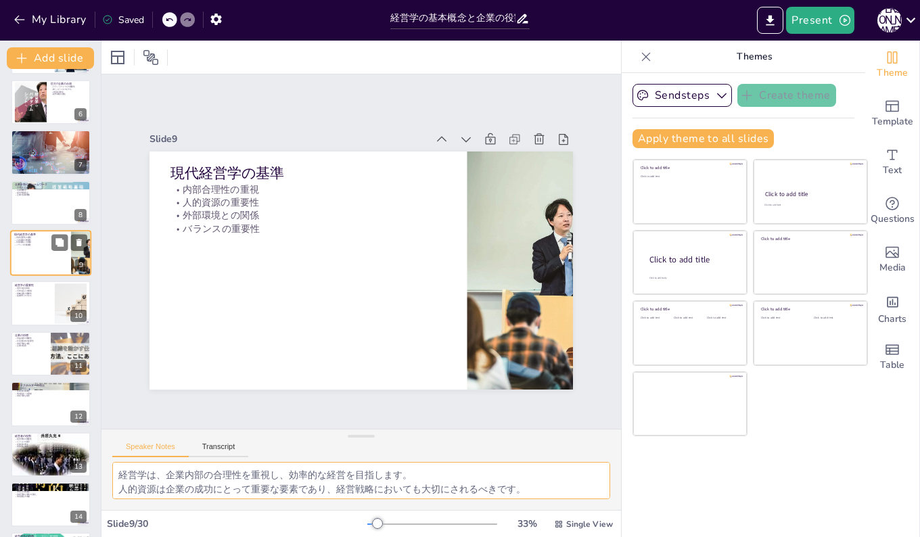
scroll to position [202, 0]
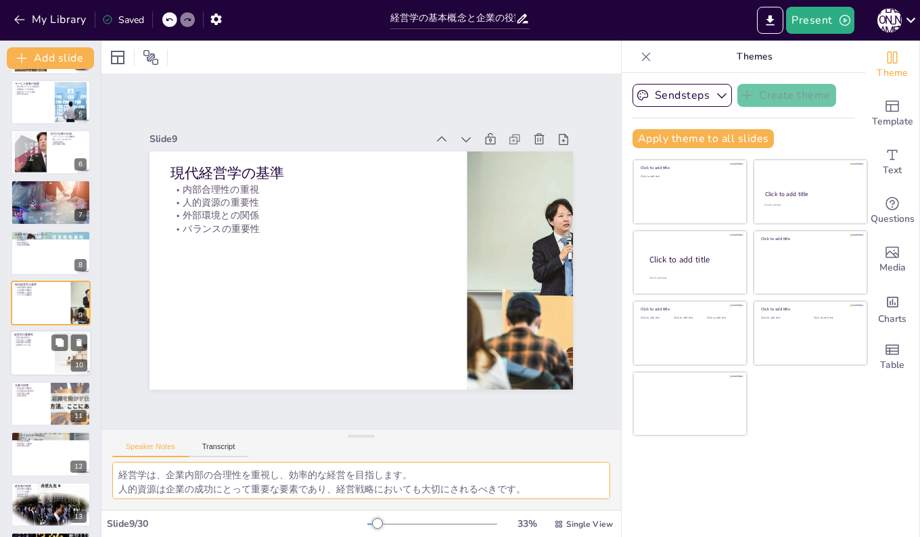
click at [26, 359] on div at bounding box center [50, 354] width 81 height 46
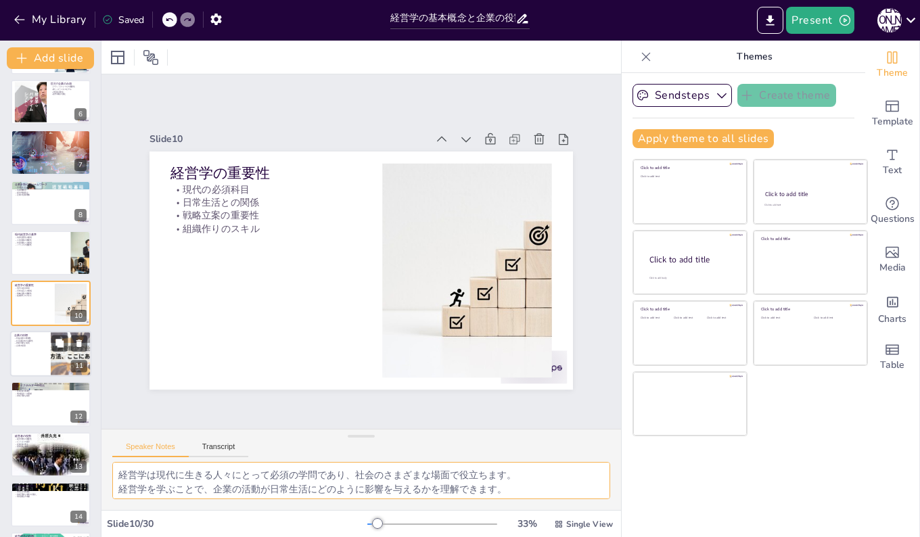
click at [32, 354] on div at bounding box center [50, 354] width 81 height 46
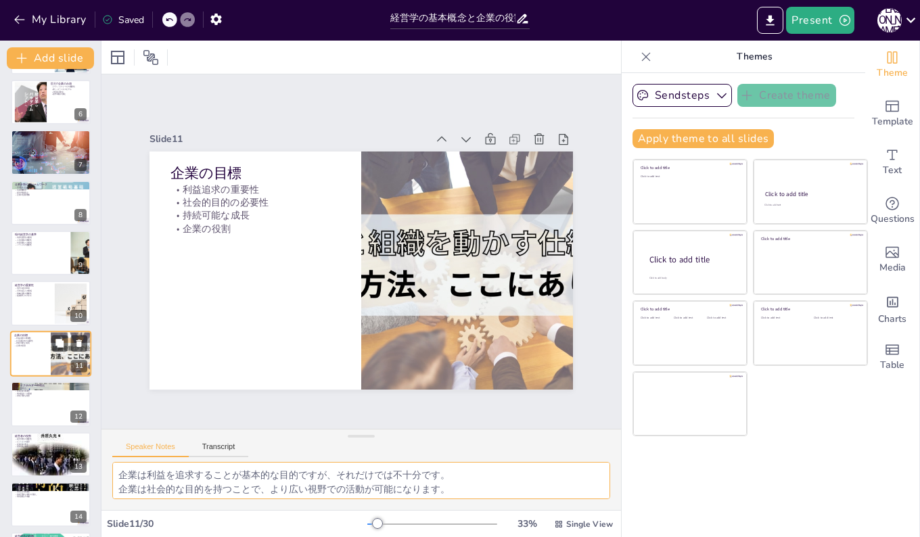
scroll to position [303, 0]
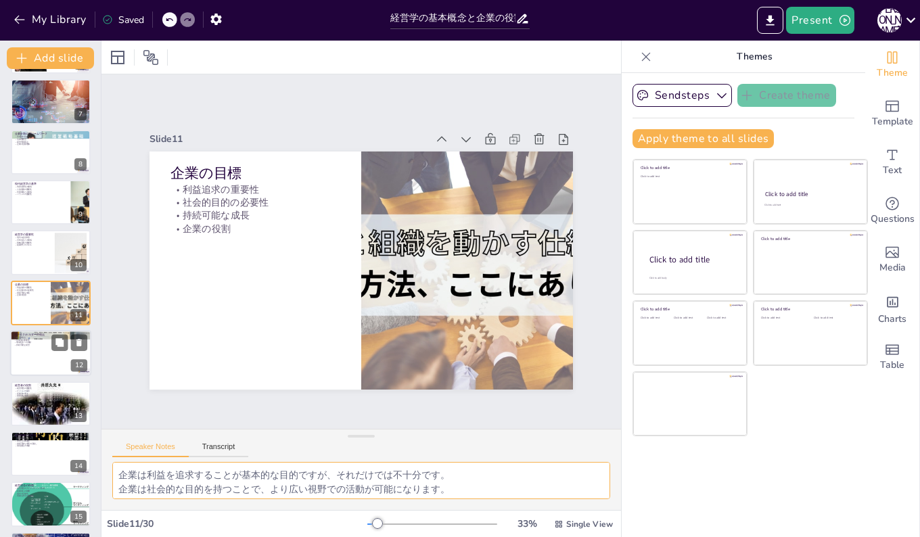
click at [29, 358] on div at bounding box center [50, 353] width 81 height 46
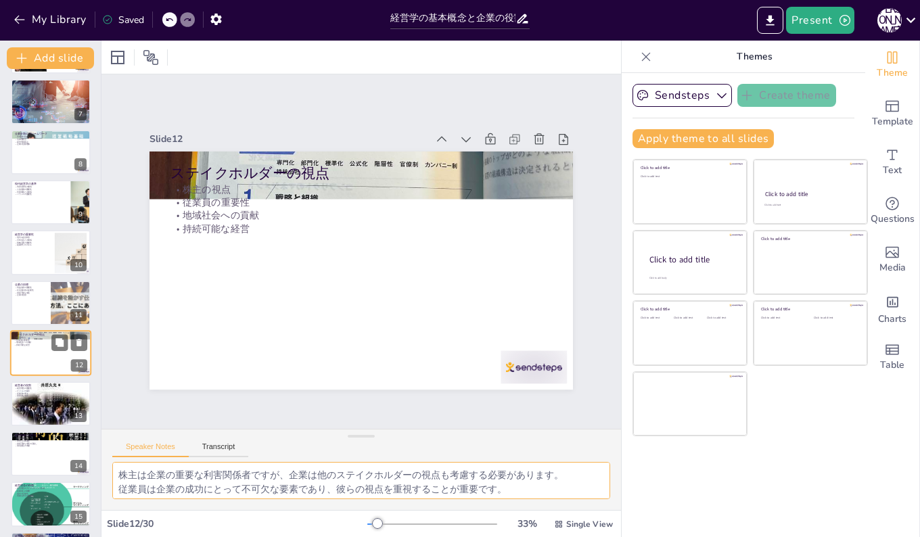
scroll to position [353, 0]
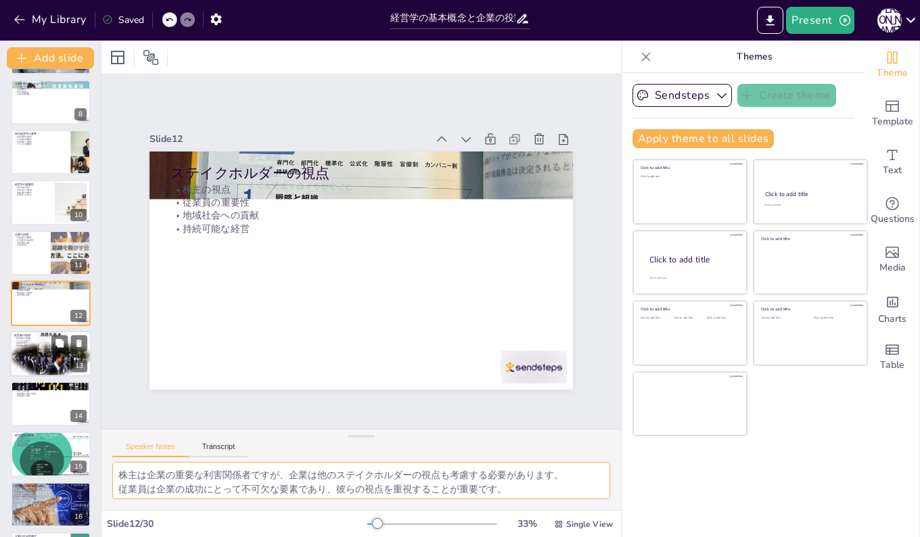
click at [35, 342] on p "従業員の導き" at bounding box center [50, 343] width 73 height 3
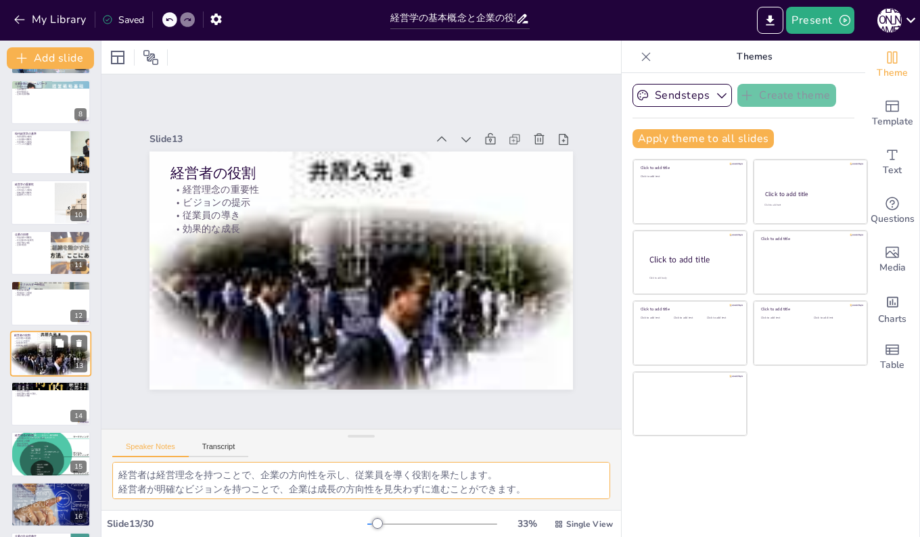
scroll to position [403, 0]
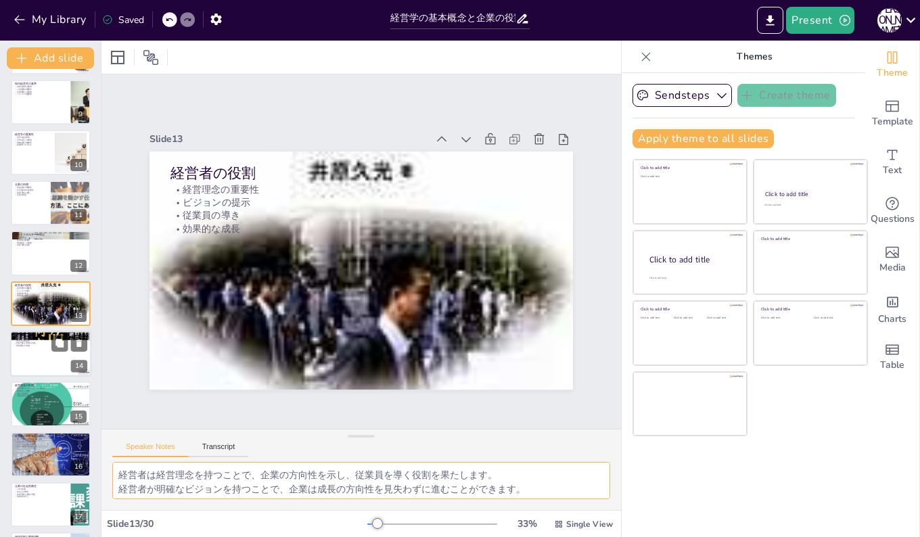
click at [46, 353] on div at bounding box center [50, 354] width 81 height 46
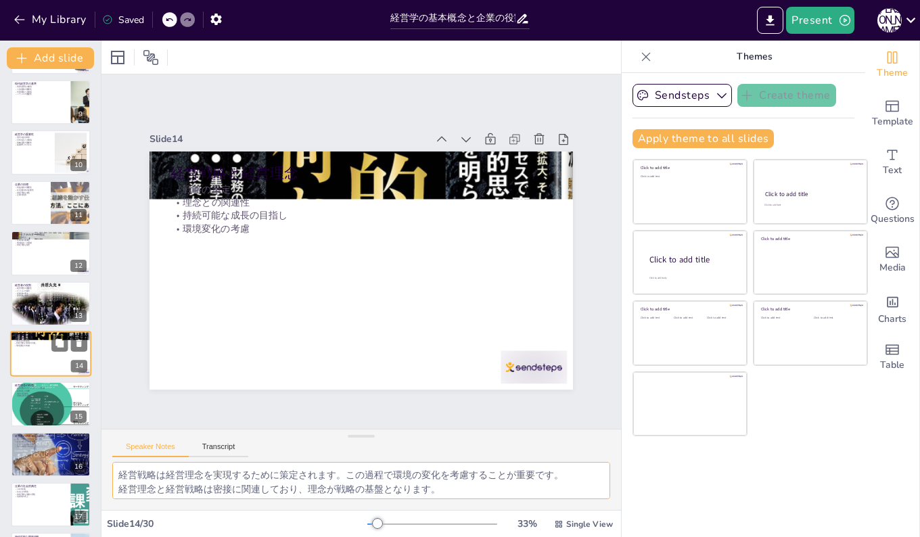
scroll to position [453, 0]
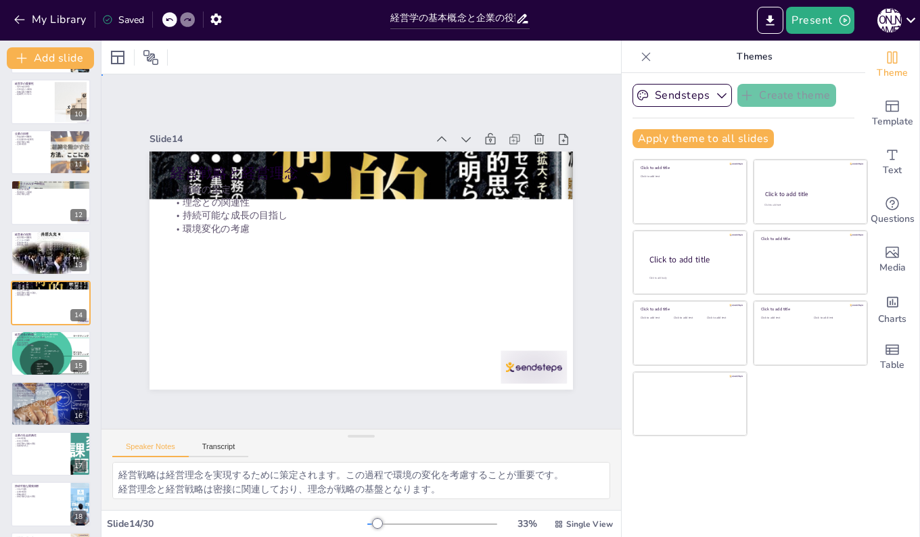
click at [421, 102] on div "Slide 1 経営学の基本概念と企業の役割 経営学の基本概念を探求し、企業がどのように私たちの生活に影響を与え、役割を果たしているかを理解する。 Gener…" at bounding box center [362, 251] width 520 height 355
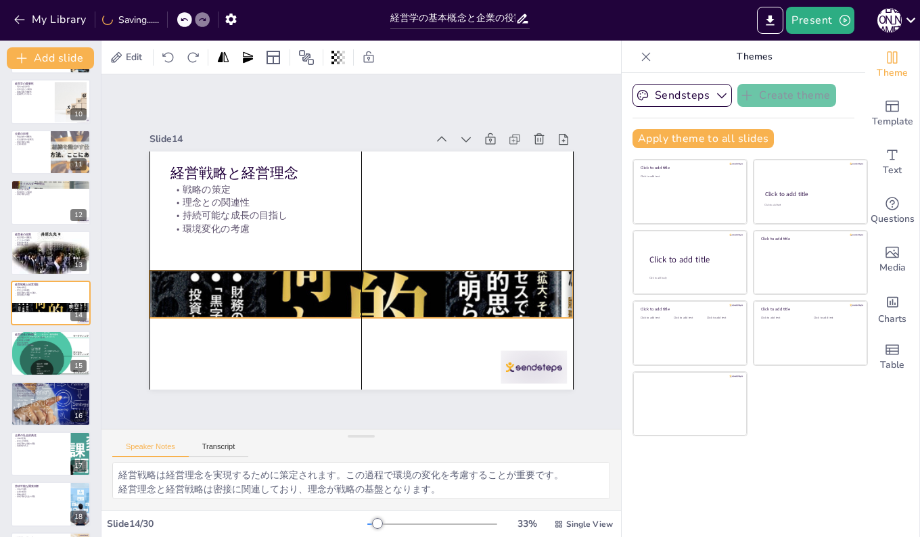
drag, startPoint x: 152, startPoint y: 152, endPoint x: 154, endPoint y: 272, distance: 119.8
click at [154, 272] on div at bounding box center [362, 294] width 424 height 612
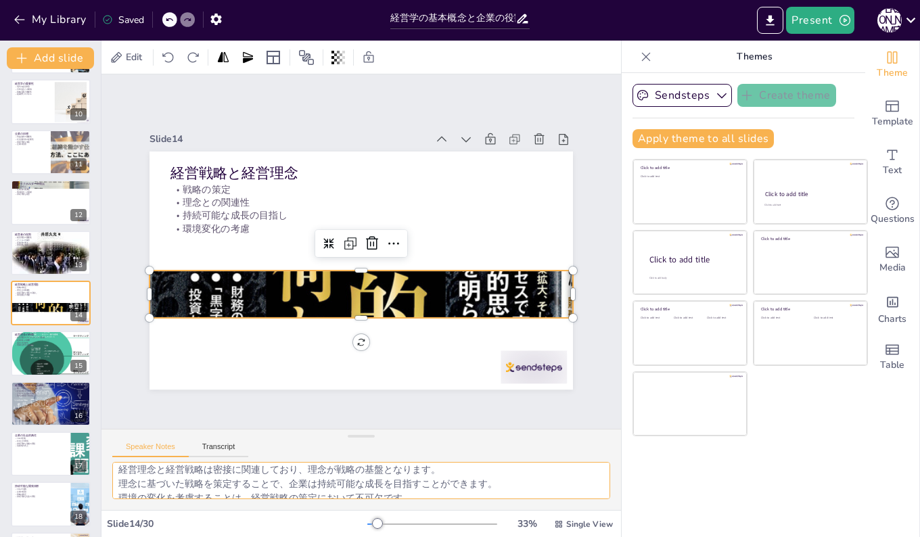
scroll to position [27, 0]
click at [37, 350] on div at bounding box center [50, 353] width 81 height 55
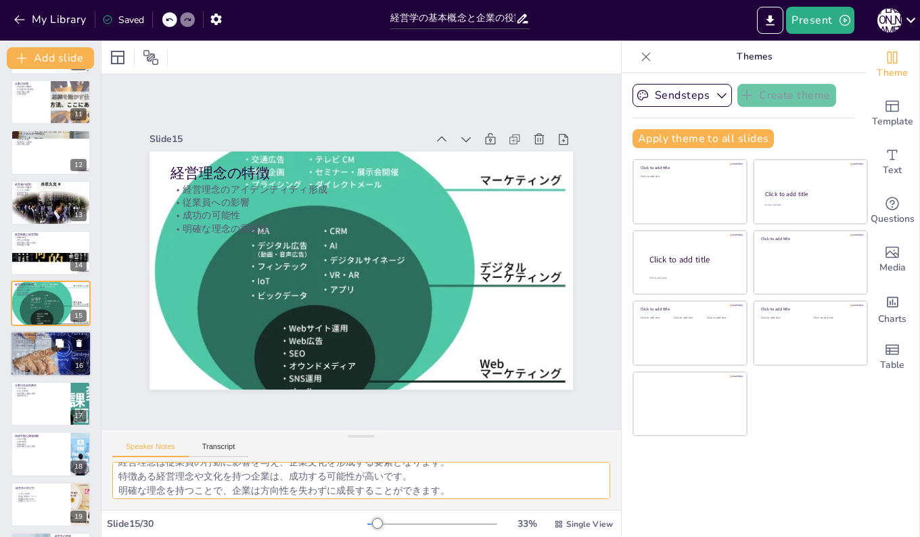
click at [38, 344] on p "現代の課題への対処" at bounding box center [50, 345] width 73 height 3
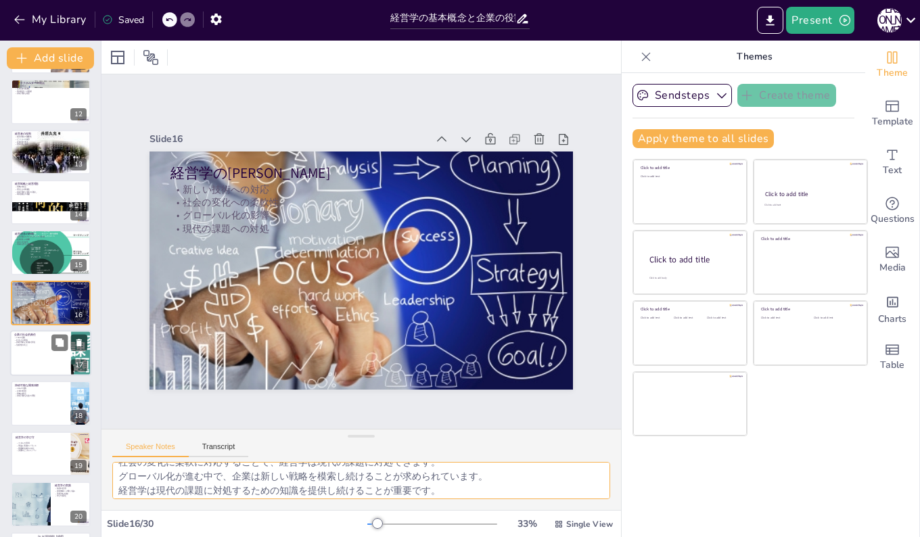
click at [26, 348] on div at bounding box center [50, 353] width 81 height 46
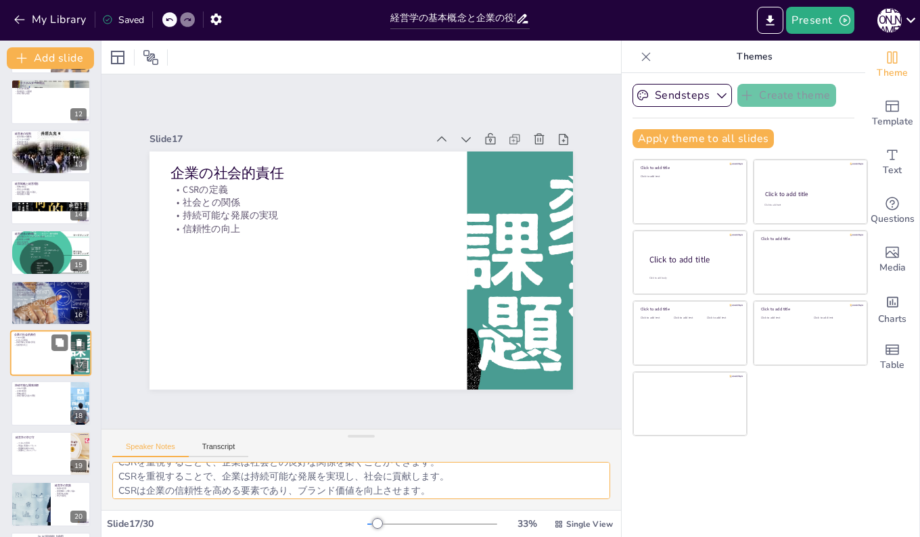
scroll to position [604, 0]
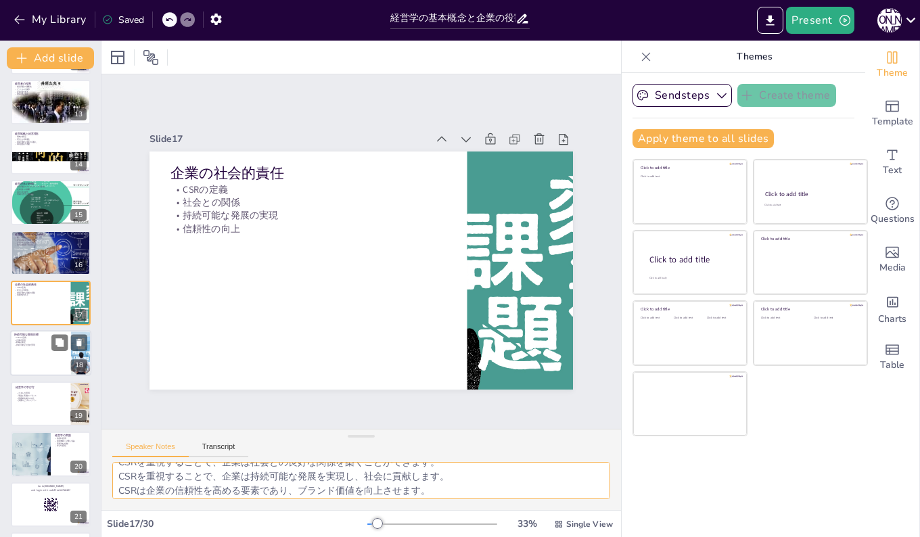
click at [49, 357] on div at bounding box center [50, 354] width 81 height 46
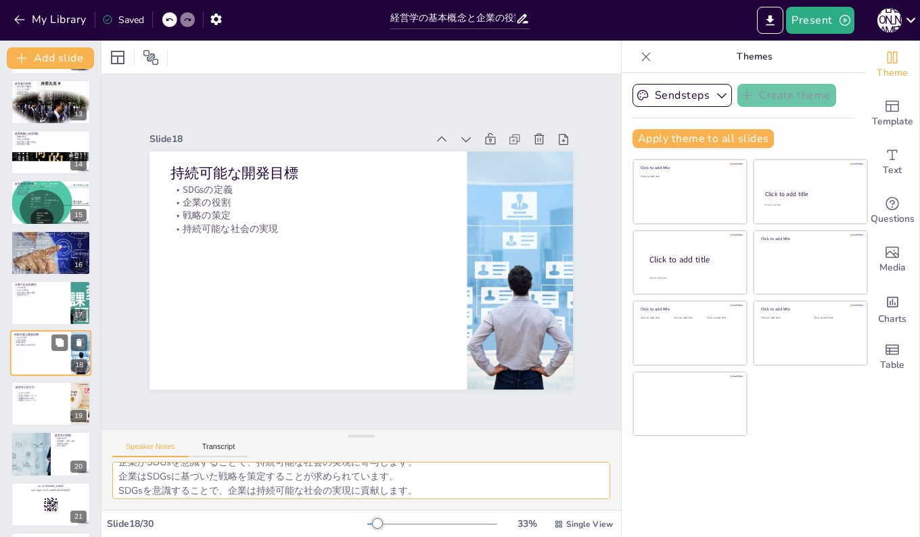
scroll to position [654, 0]
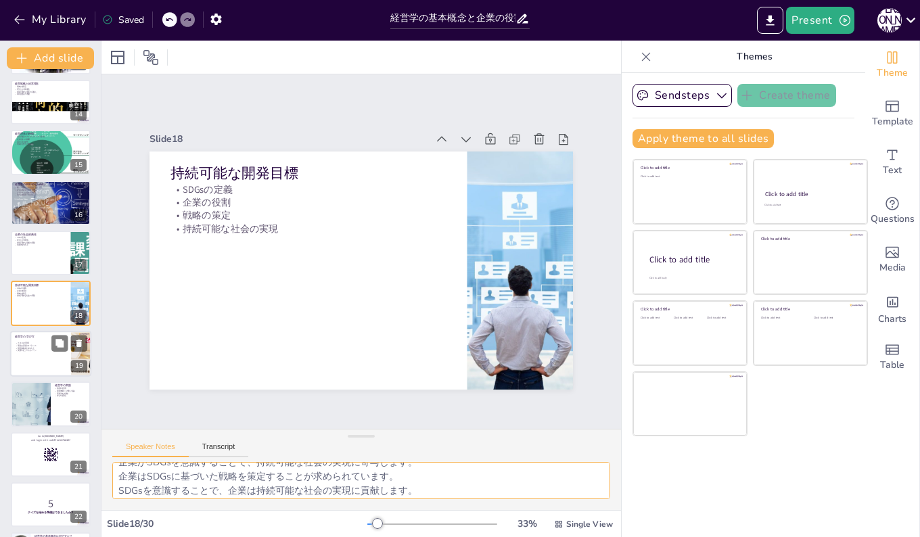
click at [44, 352] on div at bounding box center [50, 354] width 81 height 46
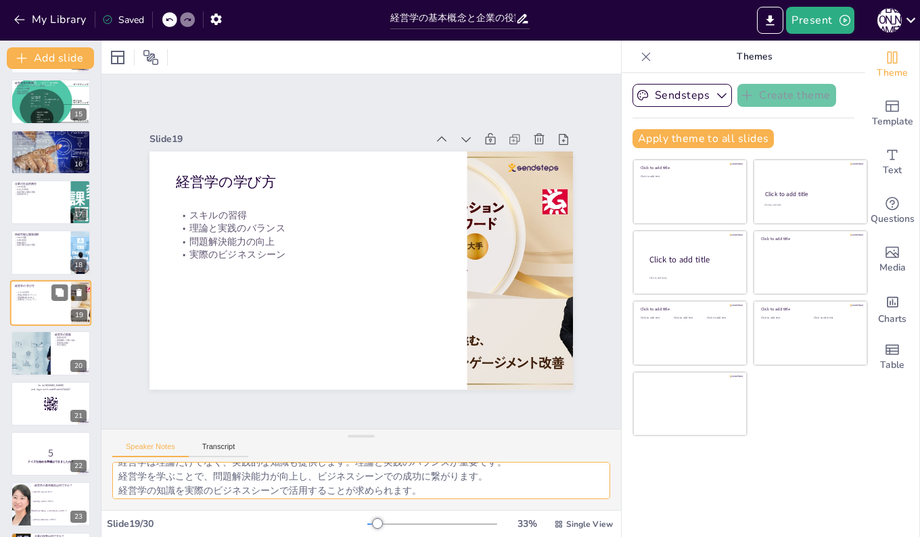
click at [44, 352] on div at bounding box center [31, 353] width 81 height 45
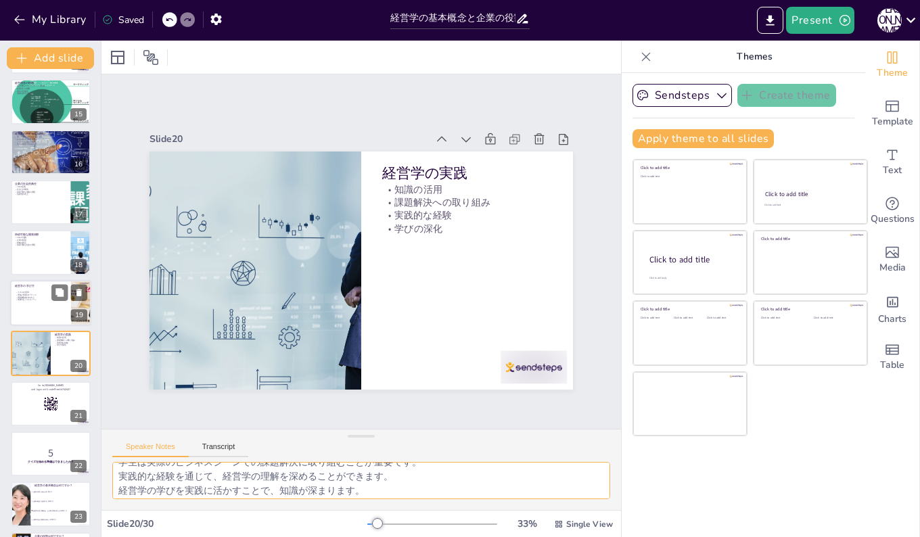
scroll to position [755, 0]
